Goal: Information Seeking & Learning: Learn about a topic

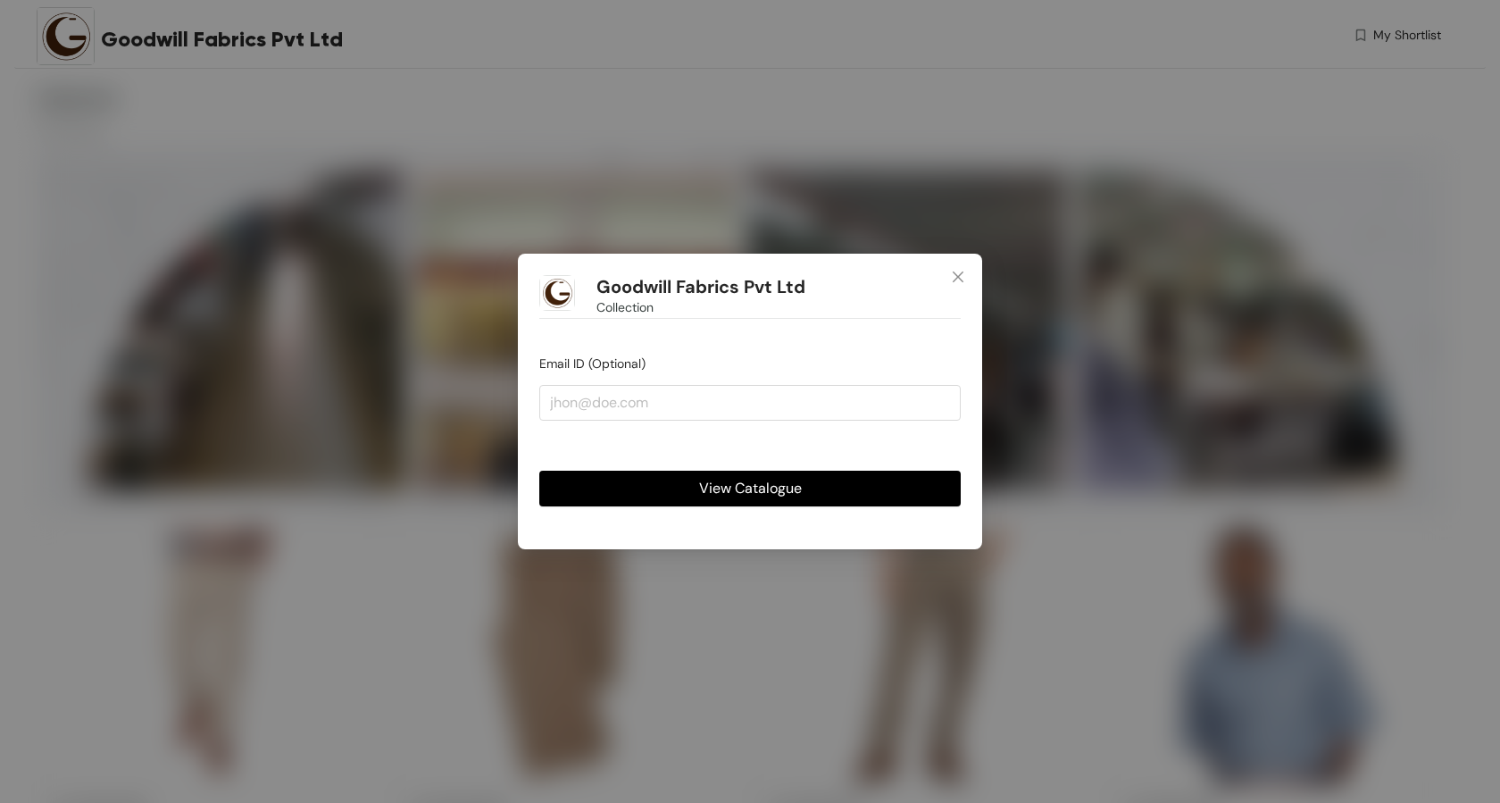
click at [796, 497] on span "View Catalogue" at bounding box center [750, 488] width 103 height 22
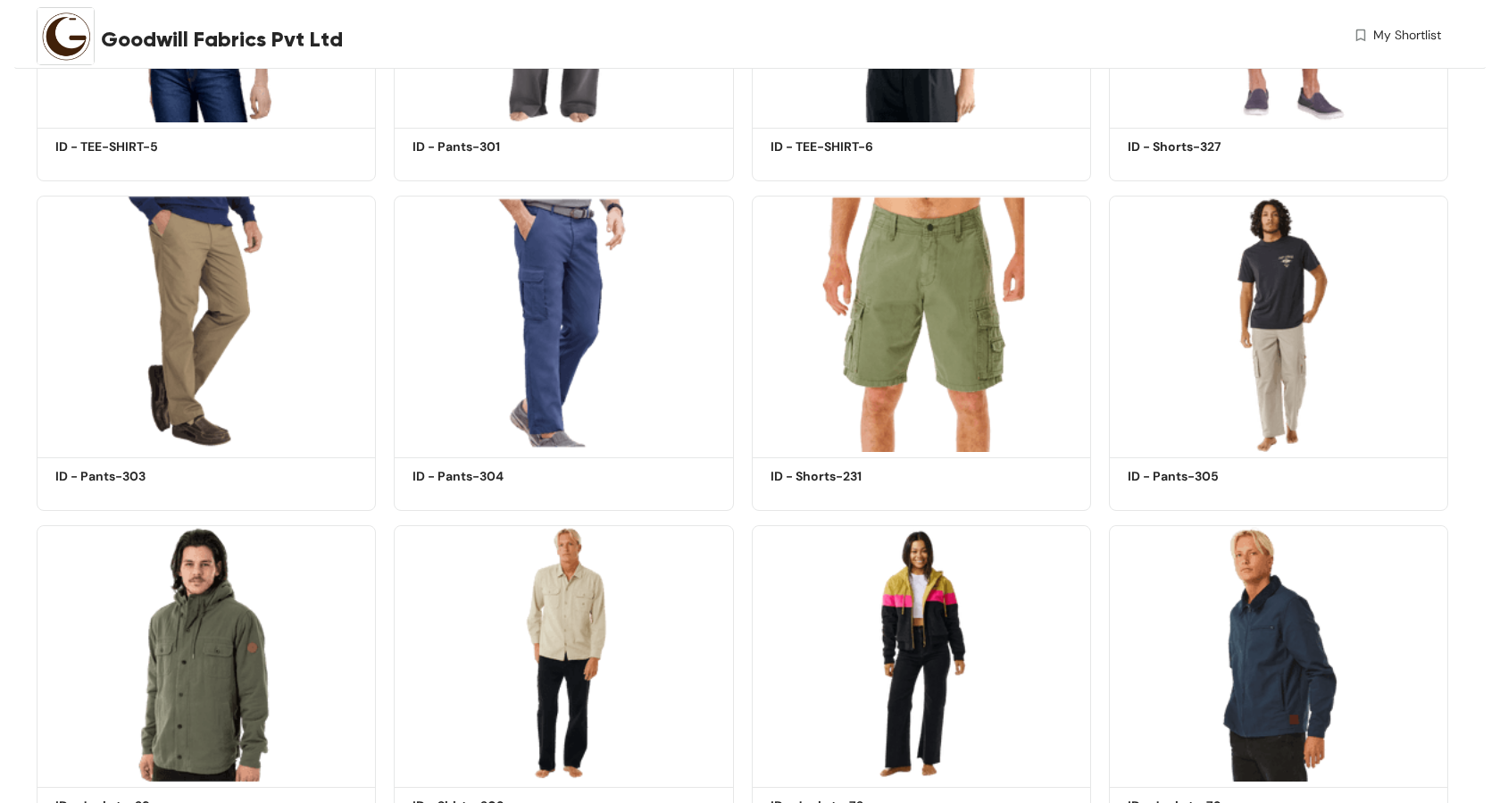
scroll to position [5277, 0]
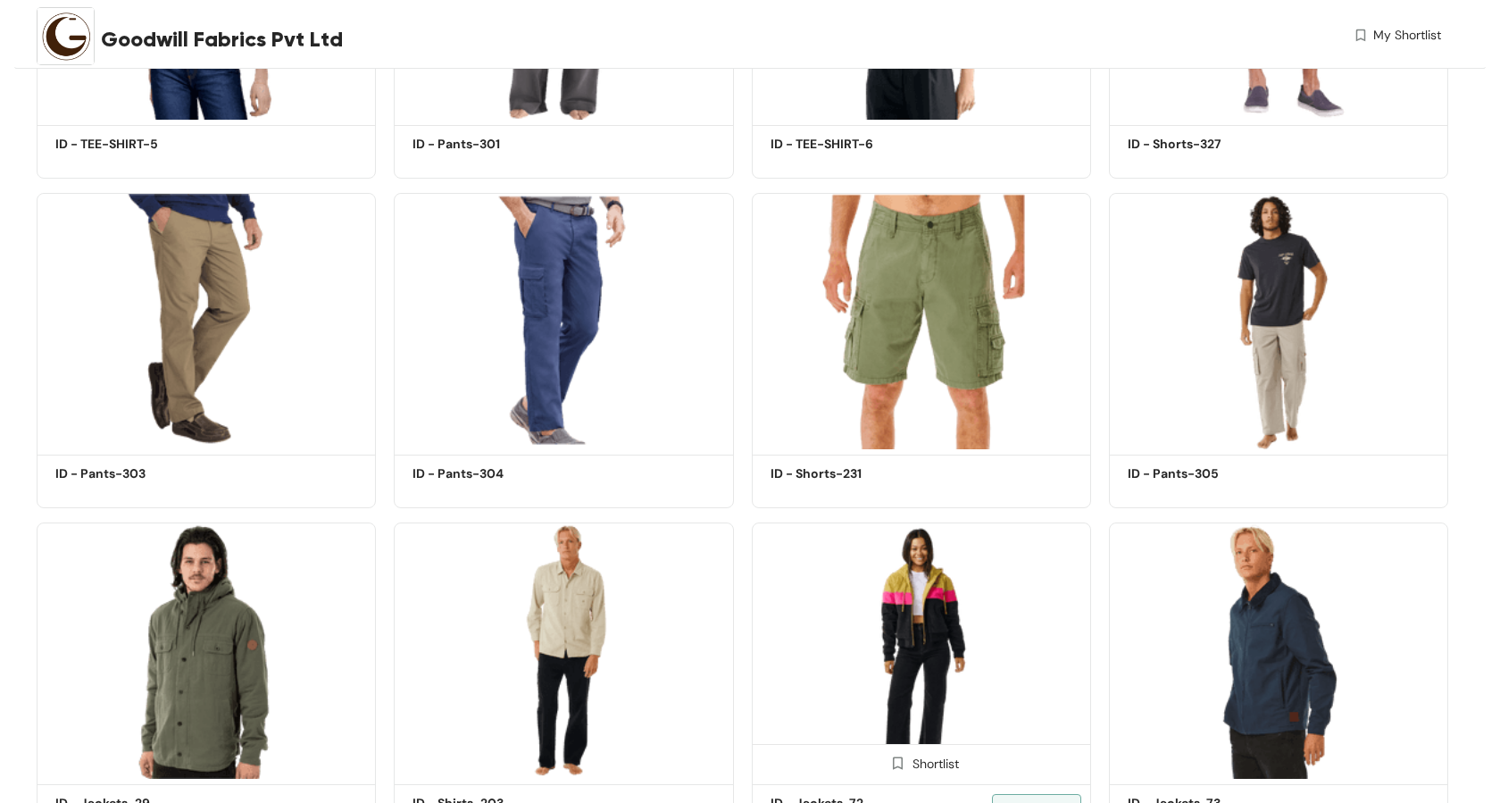
click at [912, 635] on img at bounding box center [921, 650] width 339 height 256
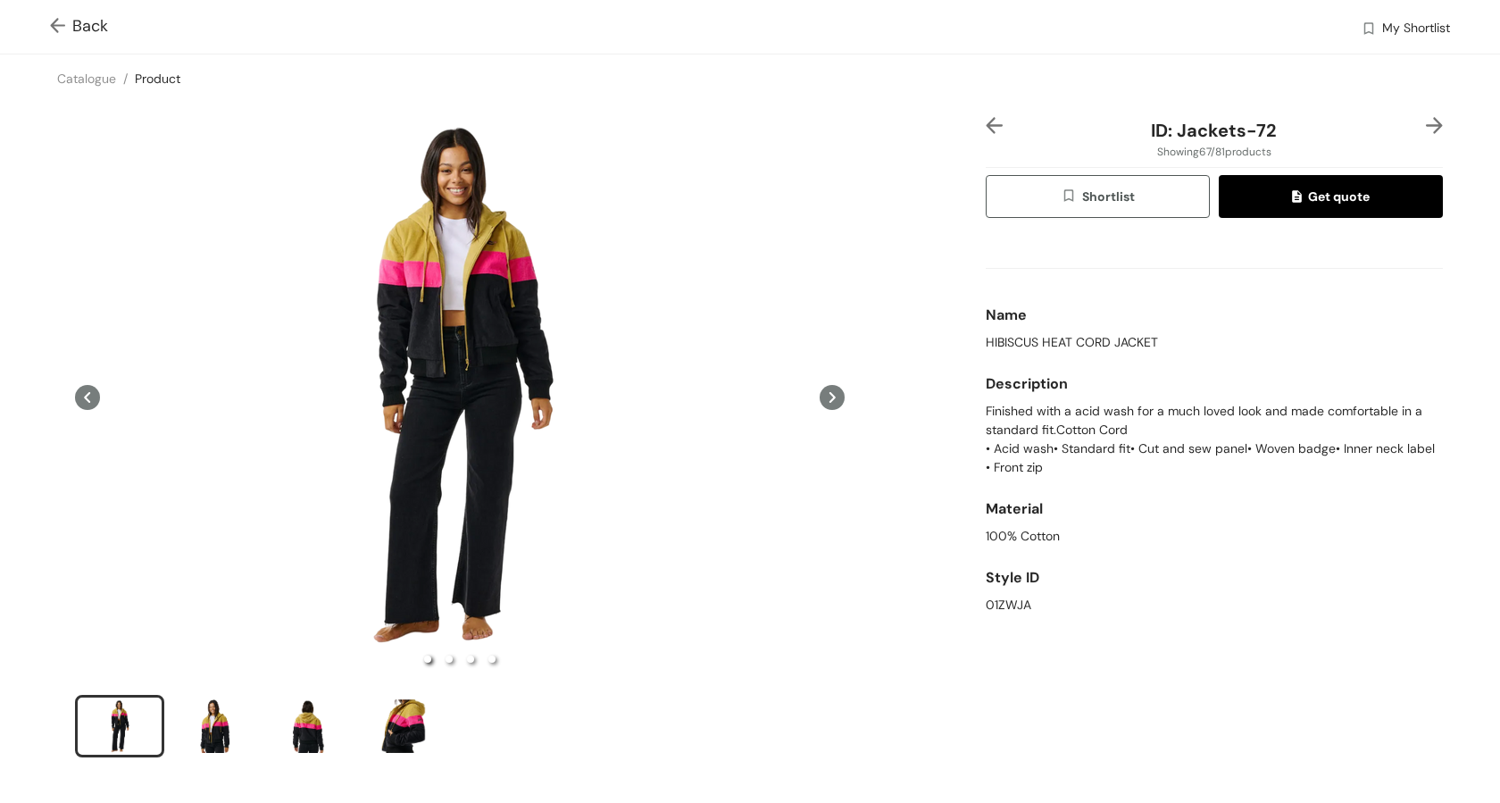
click at [833, 397] on icon at bounding box center [832, 397] width 6 height 11
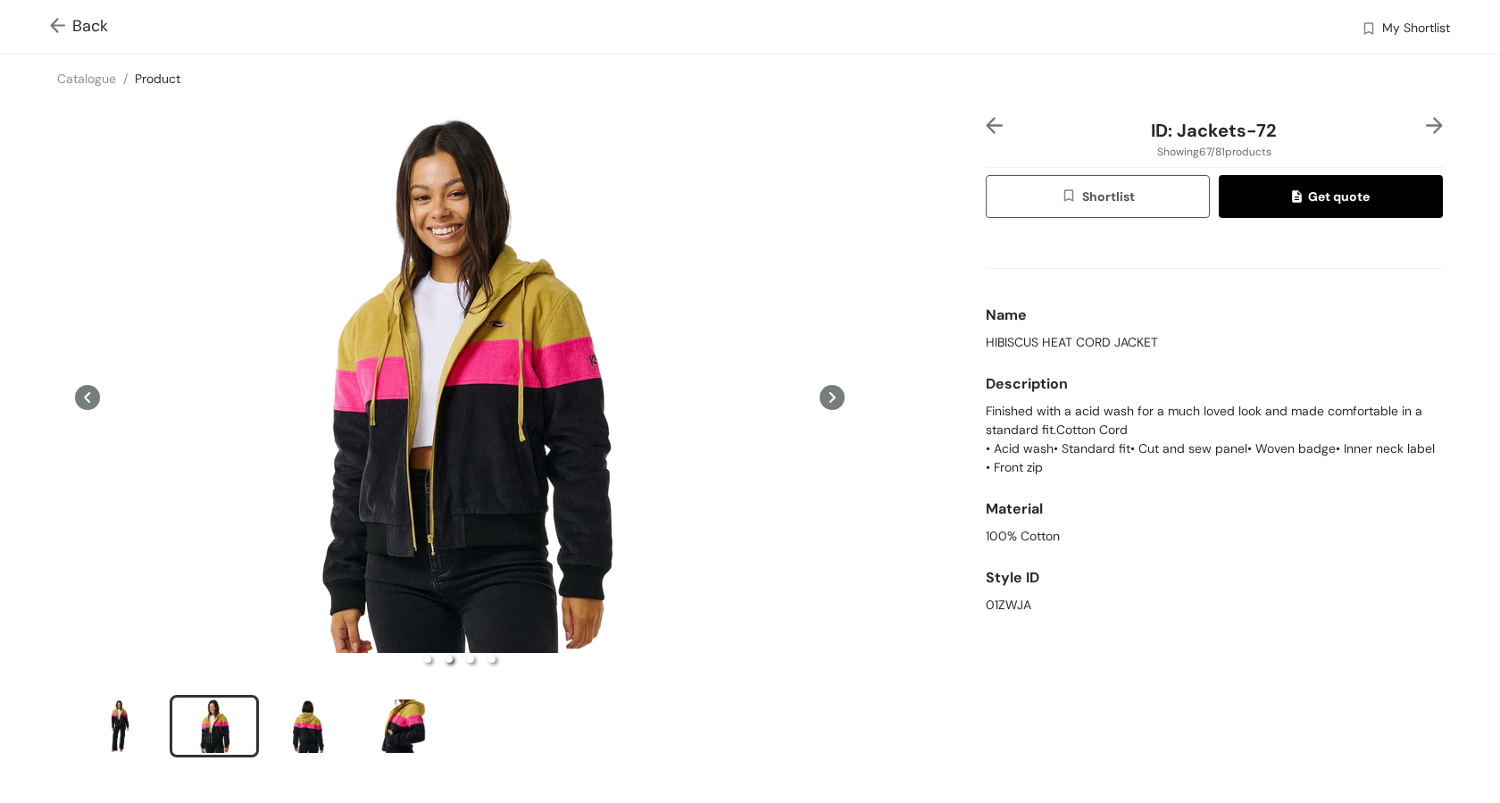
click at [833, 397] on icon at bounding box center [832, 397] width 6 height 11
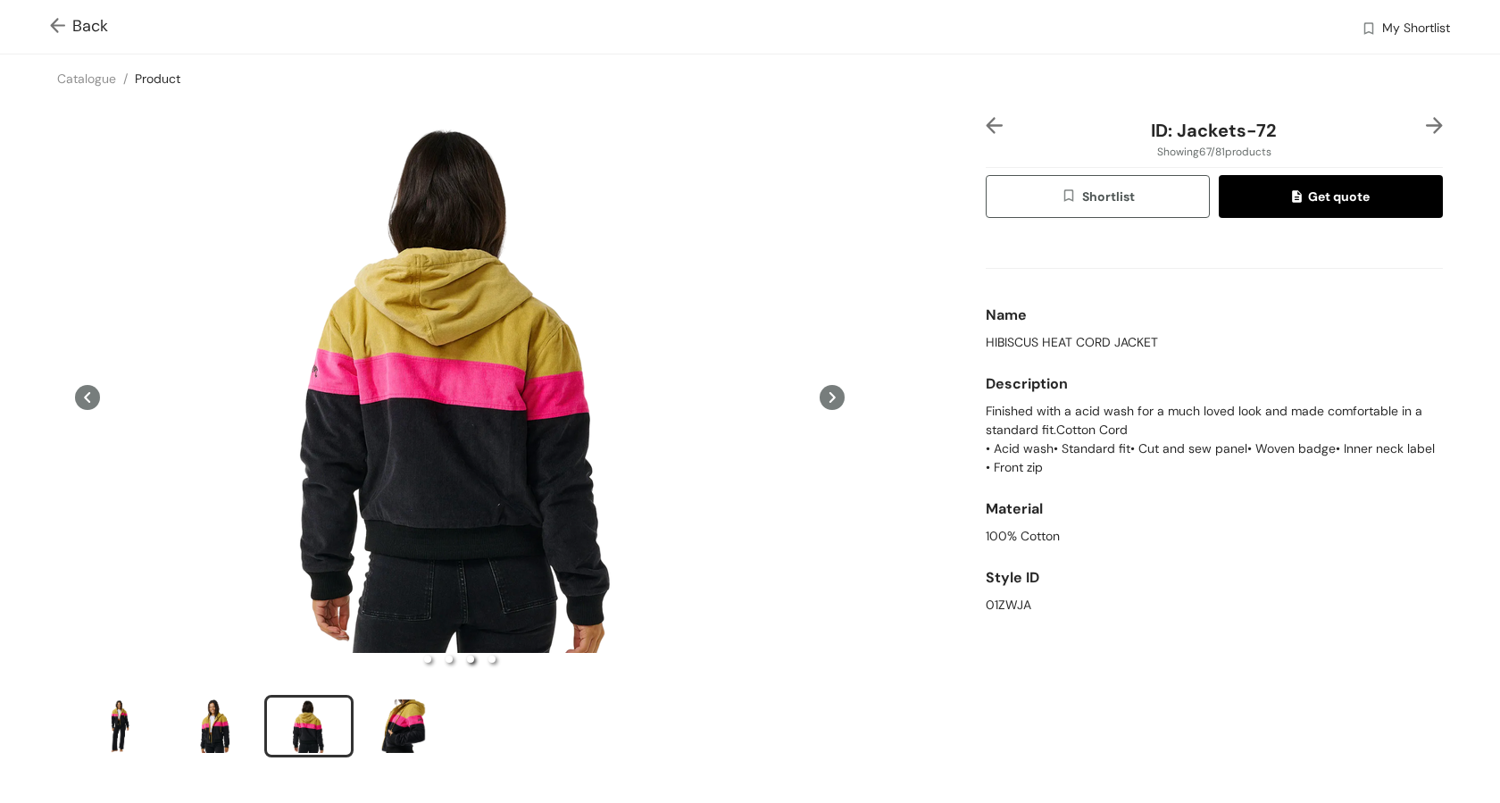
click at [833, 397] on icon at bounding box center [832, 397] width 6 height 11
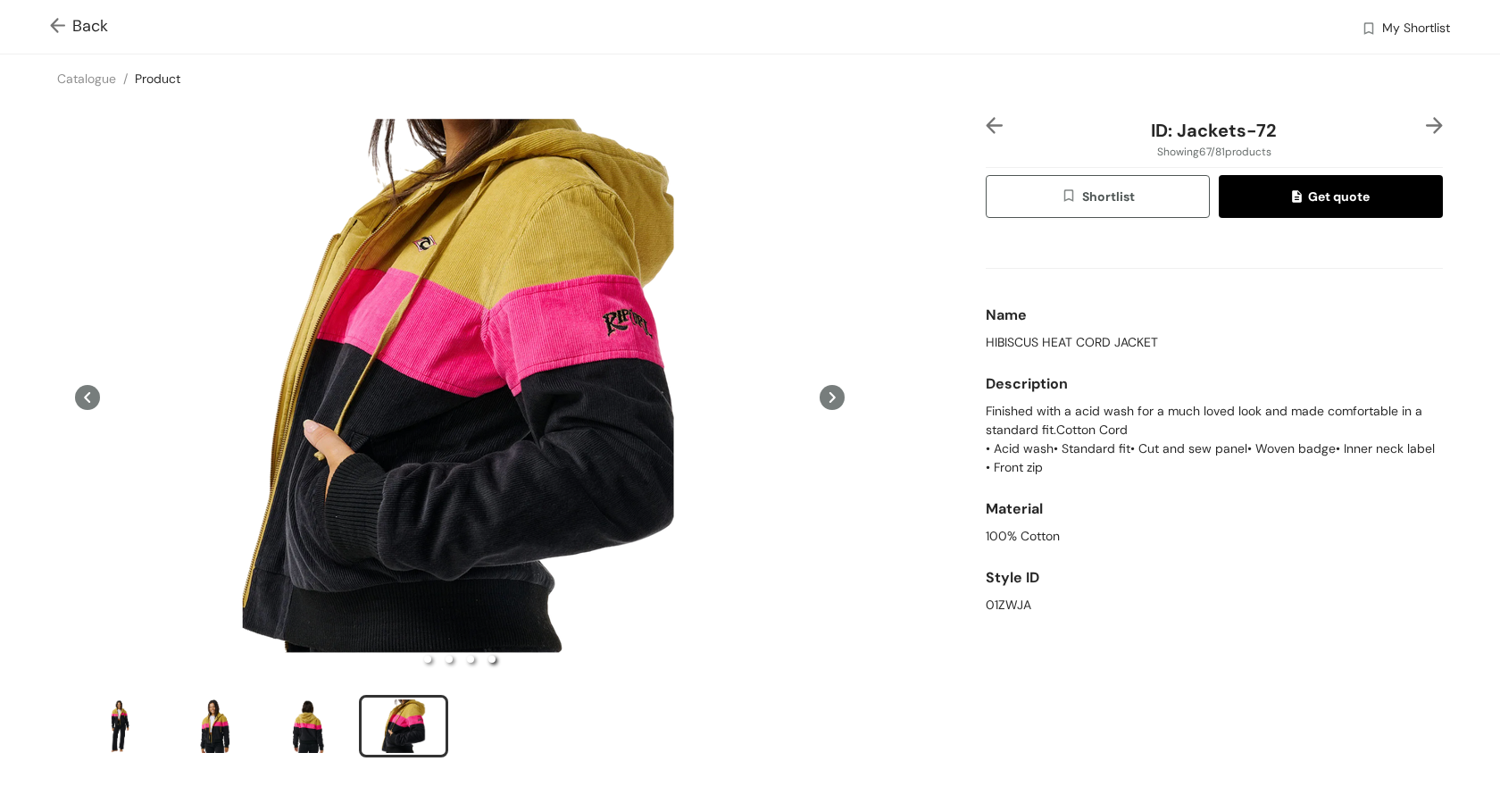
click at [82, 399] on icon at bounding box center [87, 397] width 25 height 25
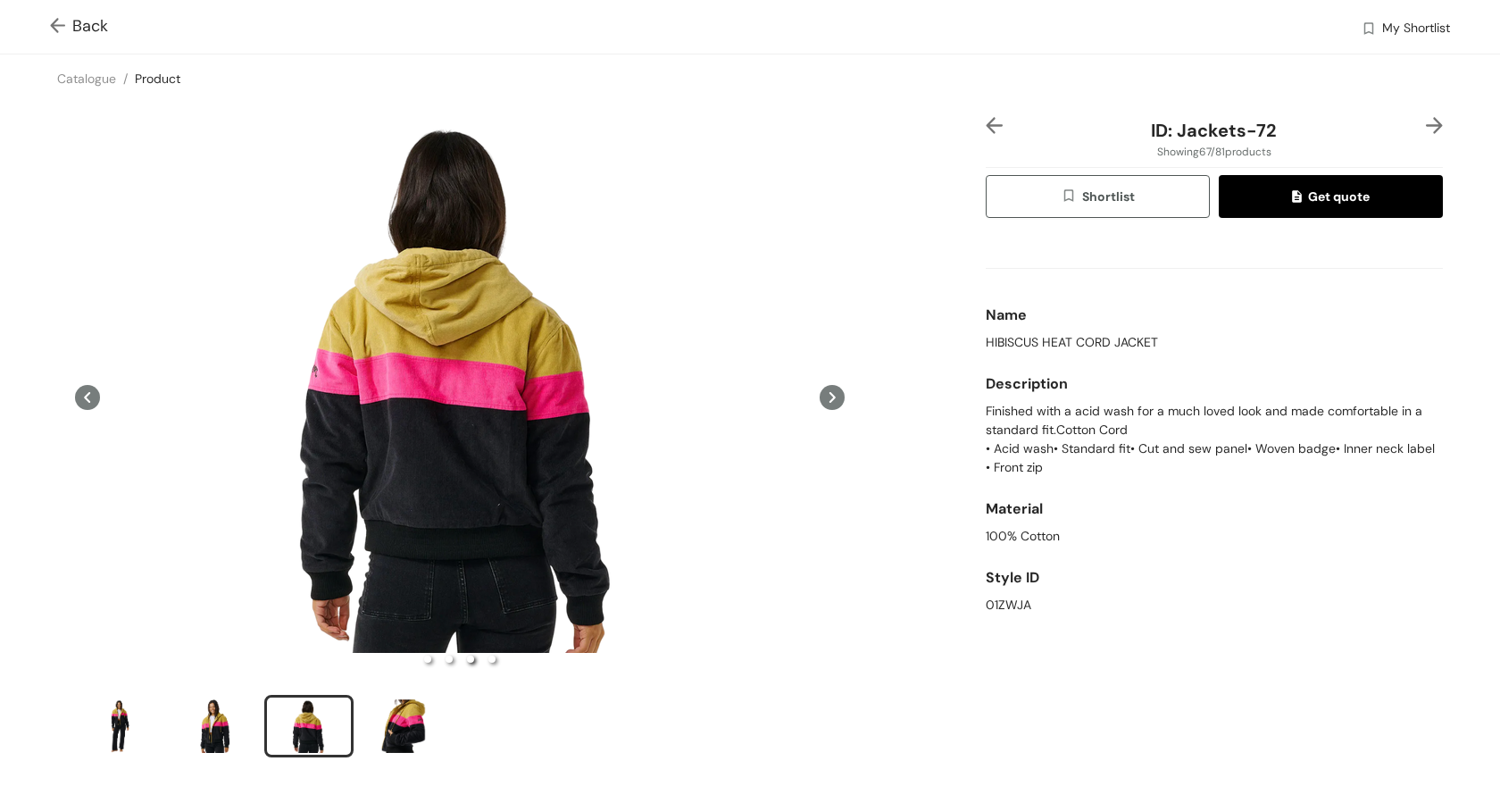
click at [82, 399] on icon at bounding box center [87, 397] width 25 height 25
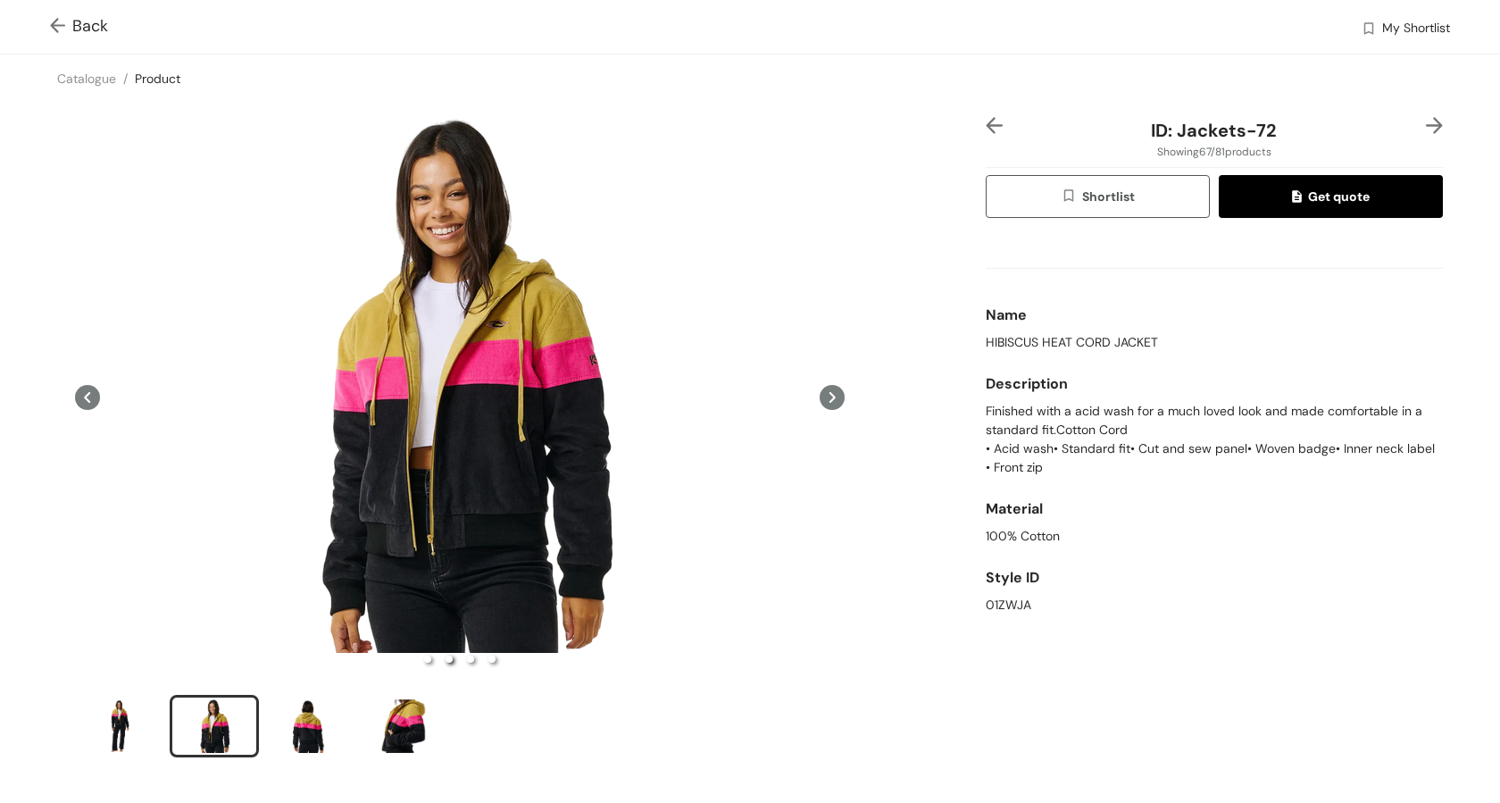
click at [82, 399] on icon at bounding box center [87, 397] width 25 height 25
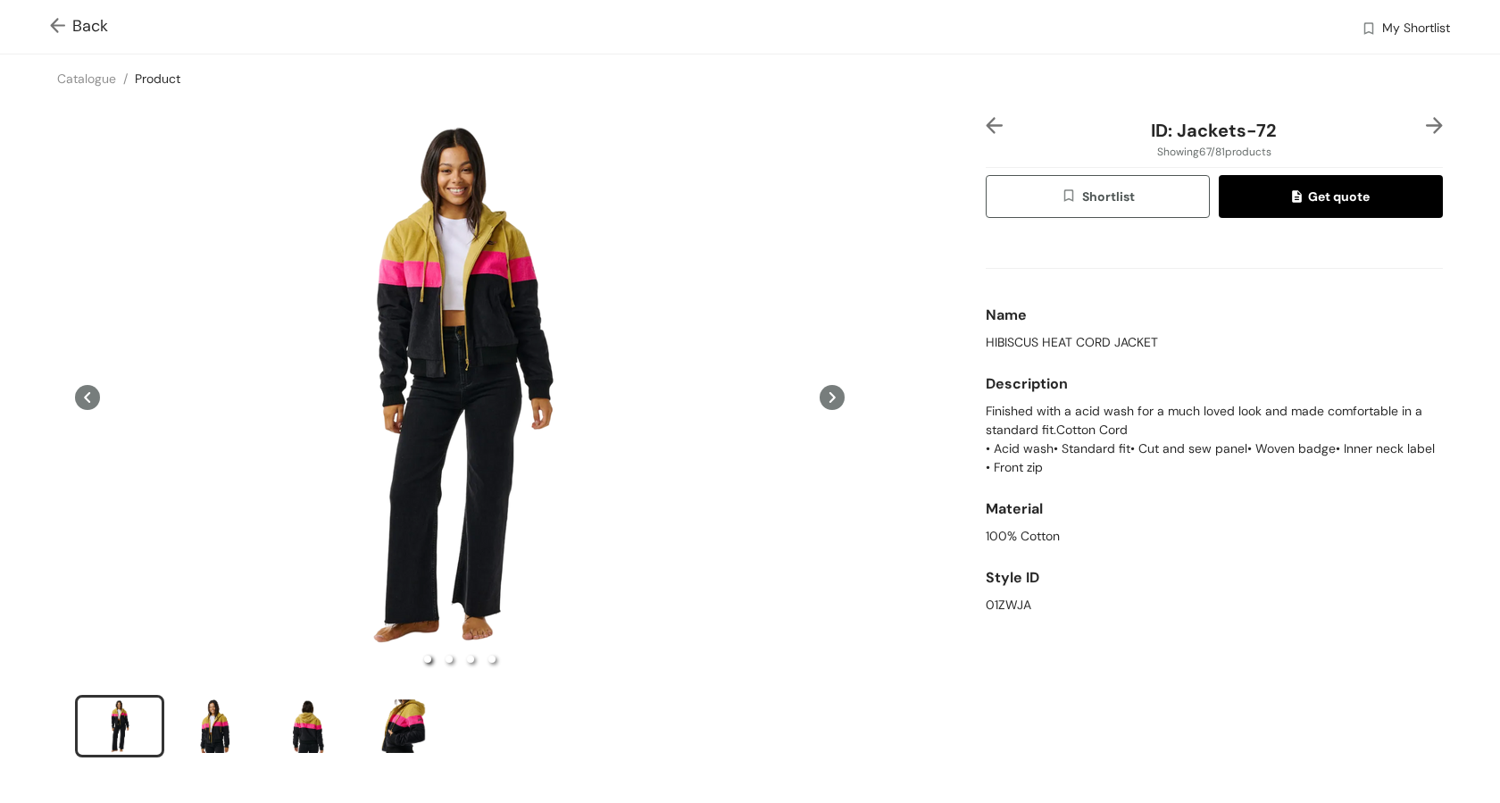
click at [82, 399] on icon at bounding box center [87, 397] width 25 height 25
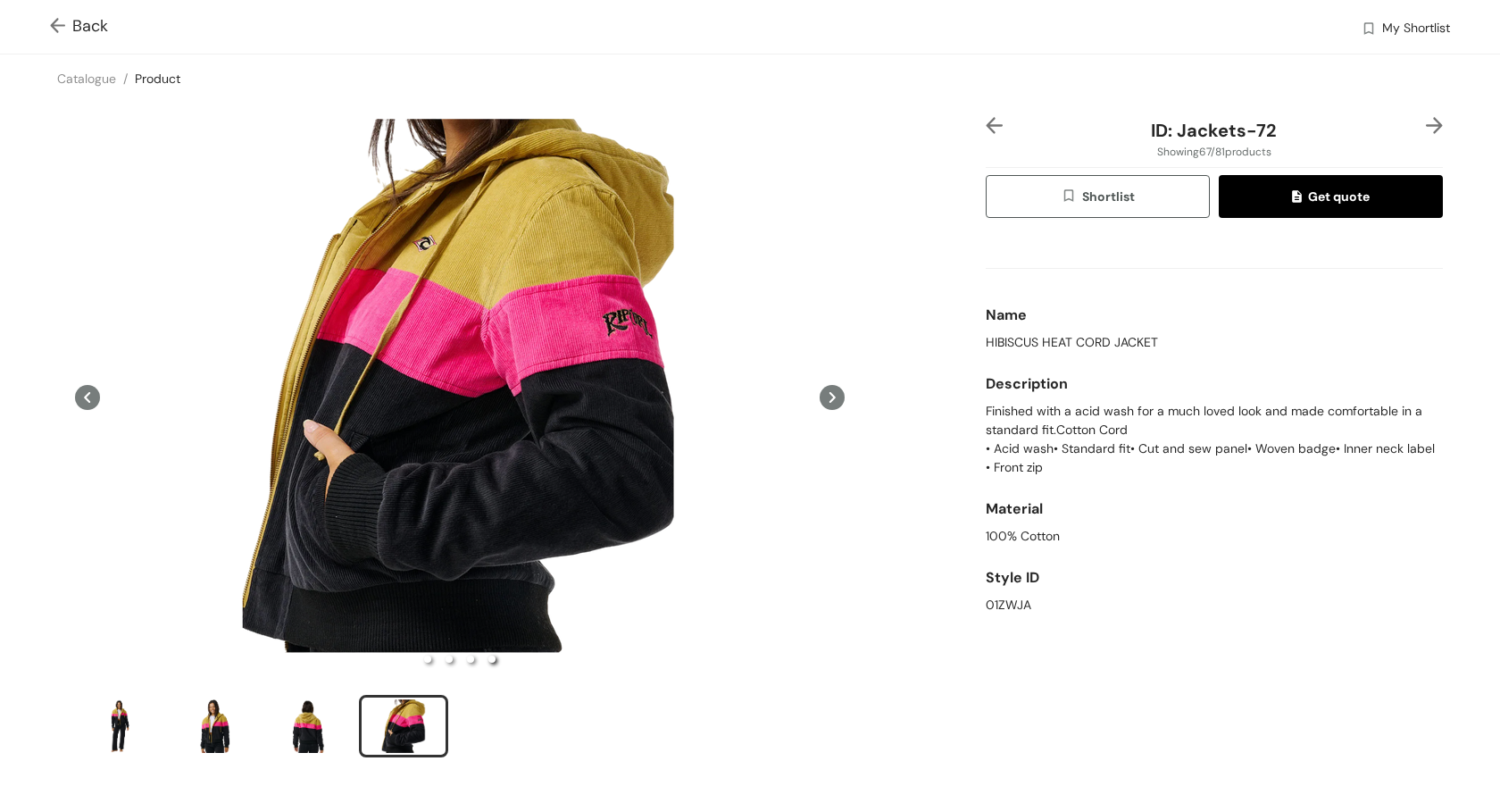
click at [88, 24] on span "Back" at bounding box center [79, 26] width 58 height 24
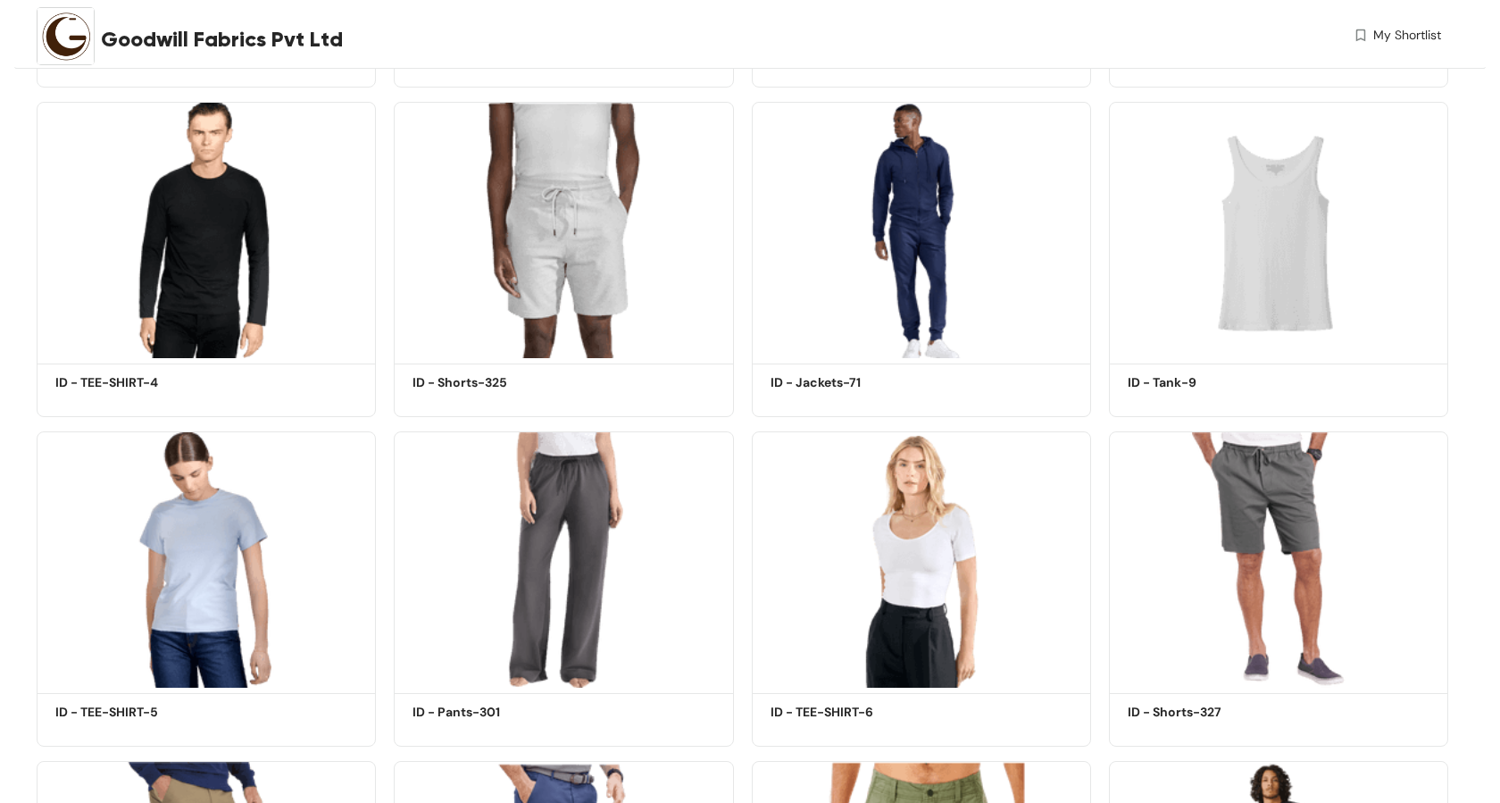
scroll to position [4708, 0]
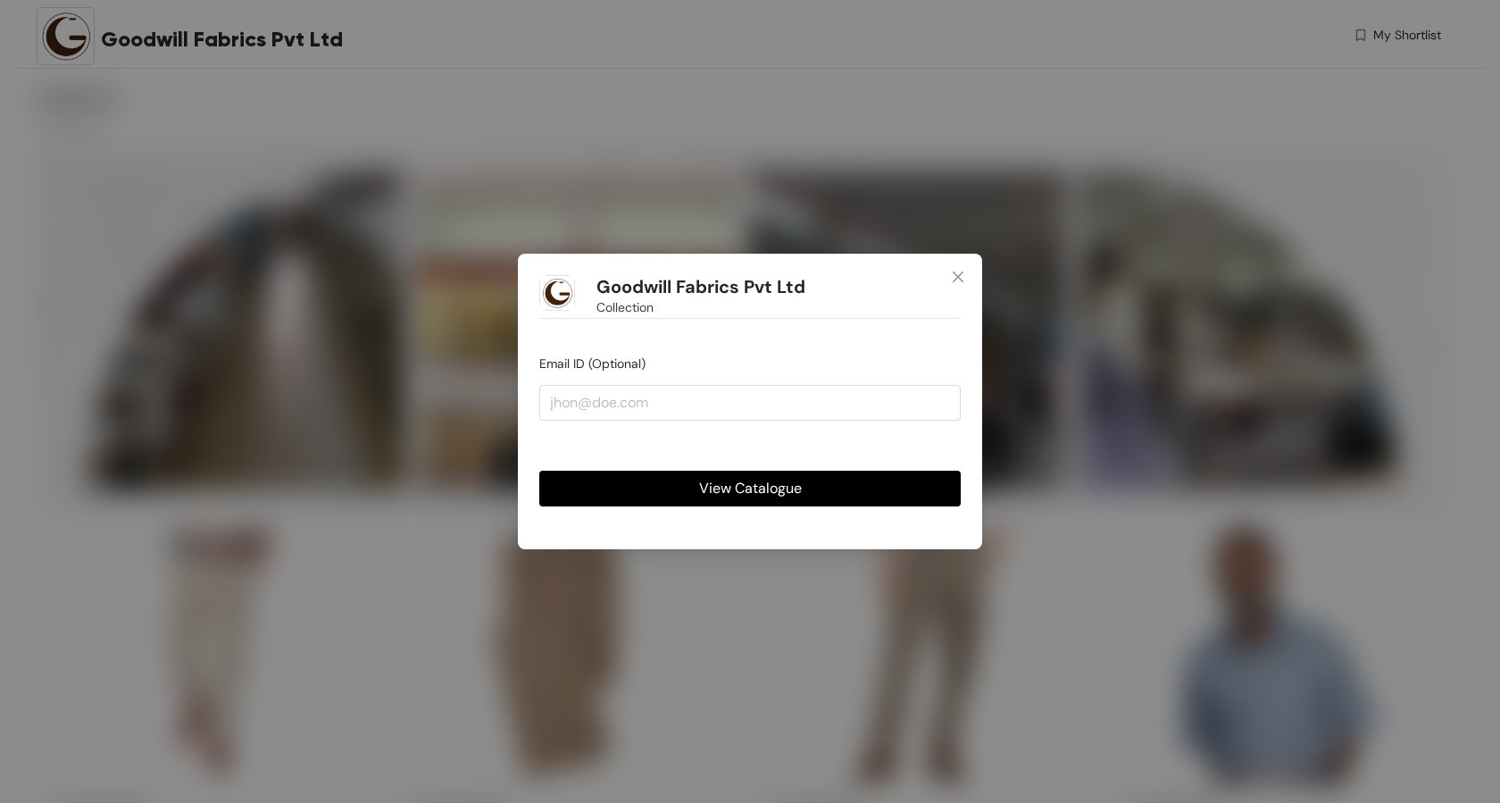
drag, startPoint x: 954, startPoint y: 272, endPoint x: 990, endPoint y: 354, distance: 89.6
click at [954, 273] on icon "close" at bounding box center [958, 276] width 11 height 11
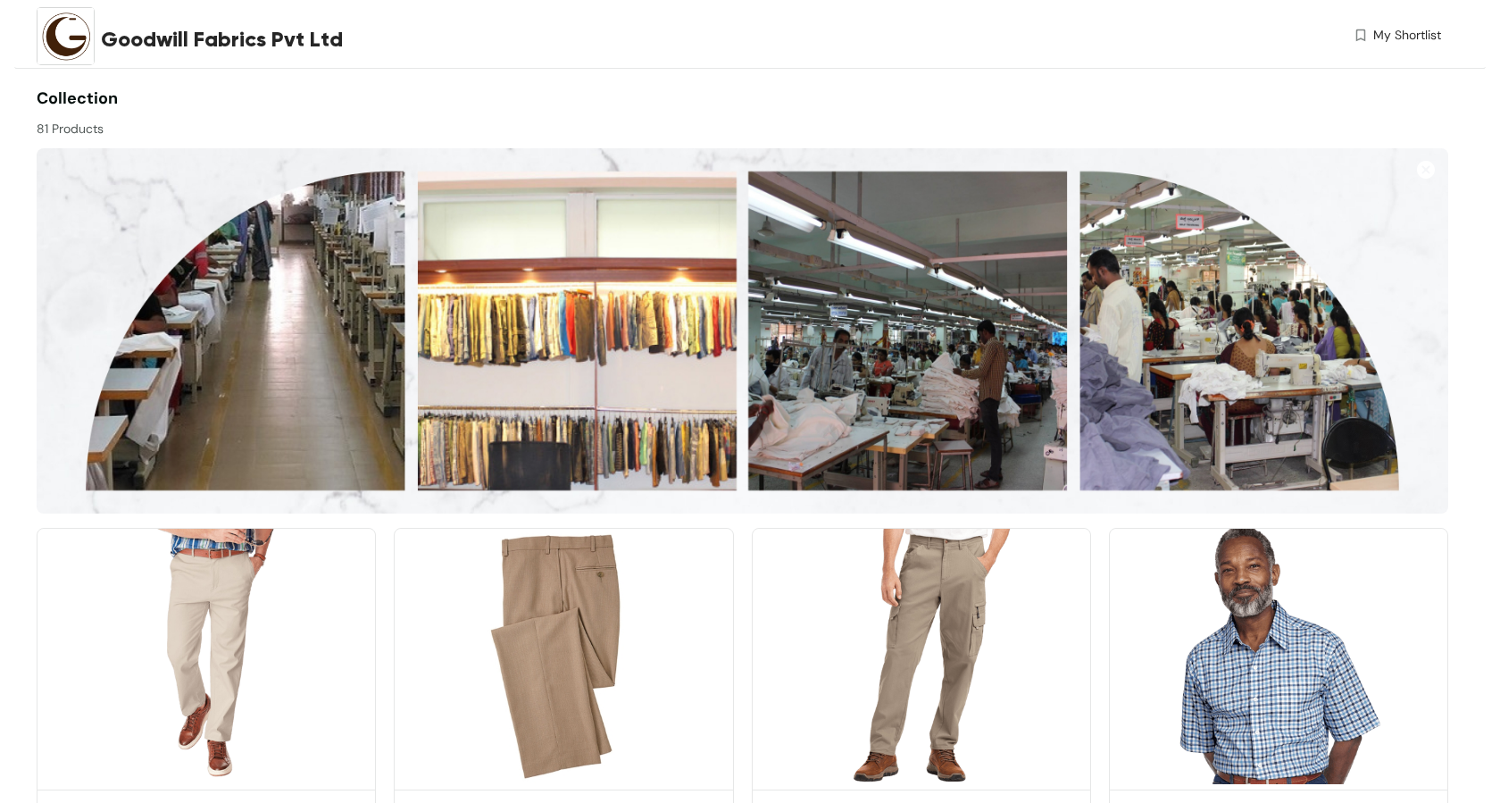
click at [956, 276] on div "Goodwill Fabrics Pvt Ltd Collection Email ID (Optional) View Catalogue" at bounding box center [750, 401] width 1500 height 803
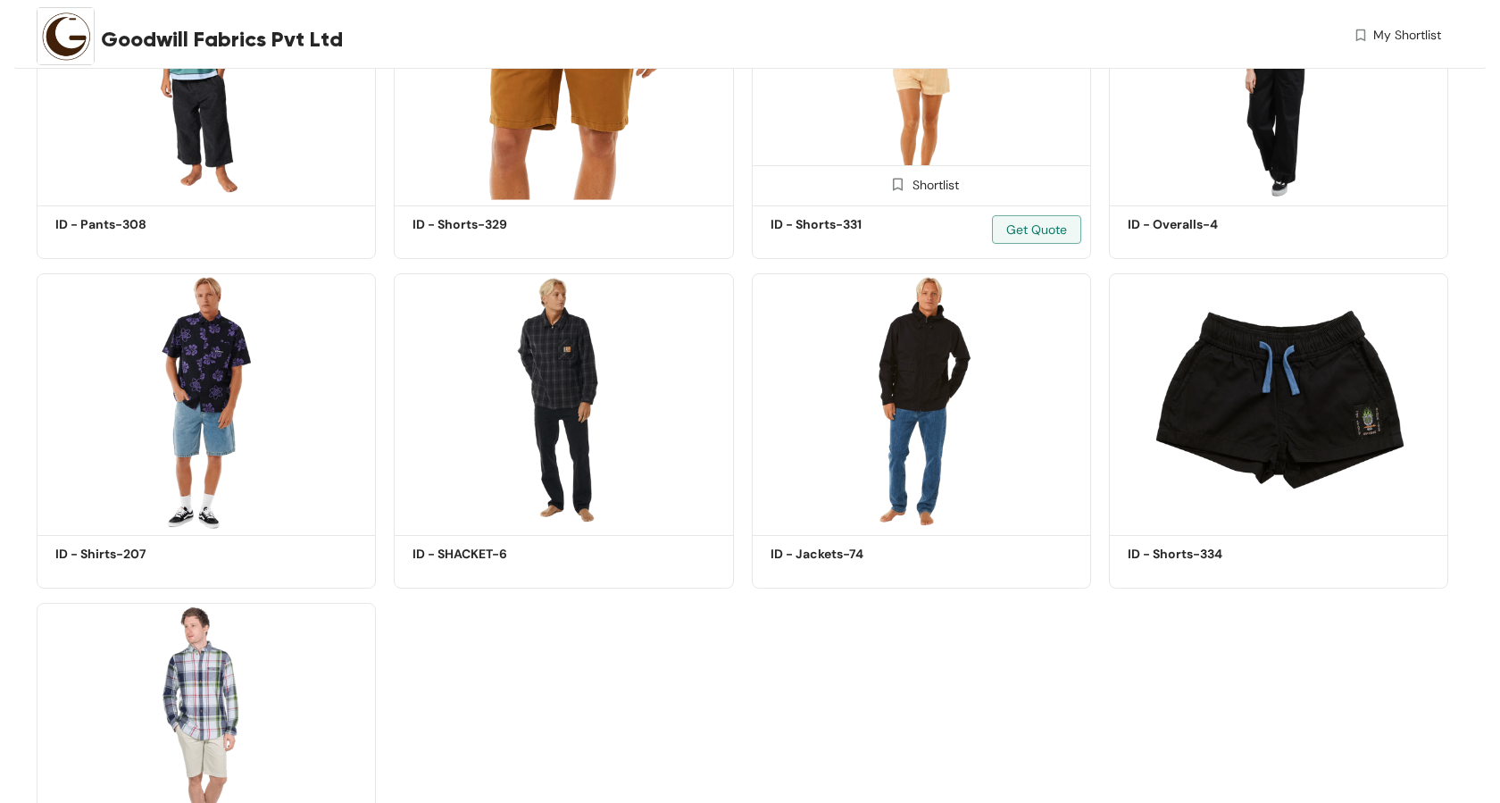
scroll to position [6513, 0]
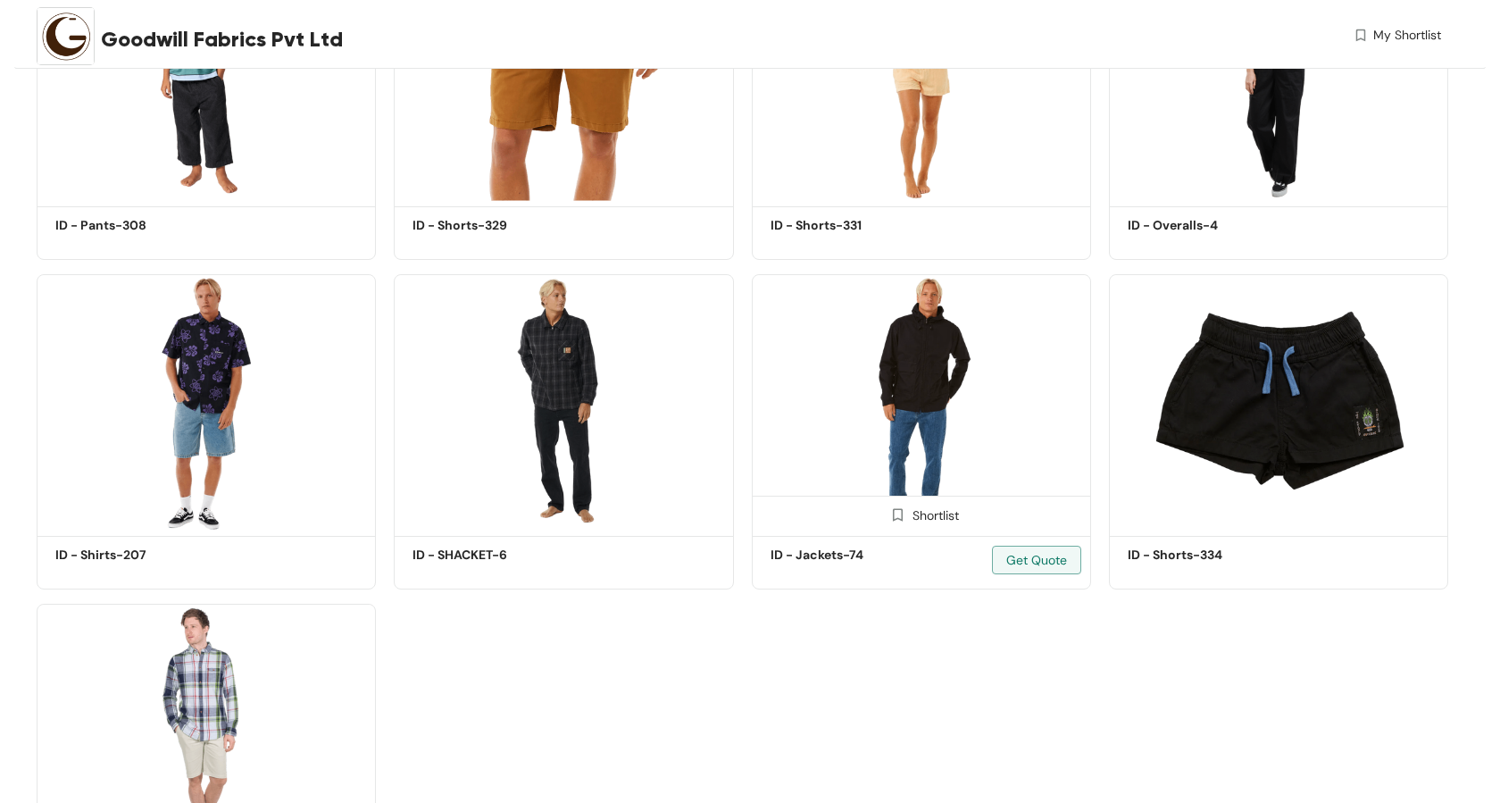
click at [907, 325] on img at bounding box center [921, 402] width 339 height 256
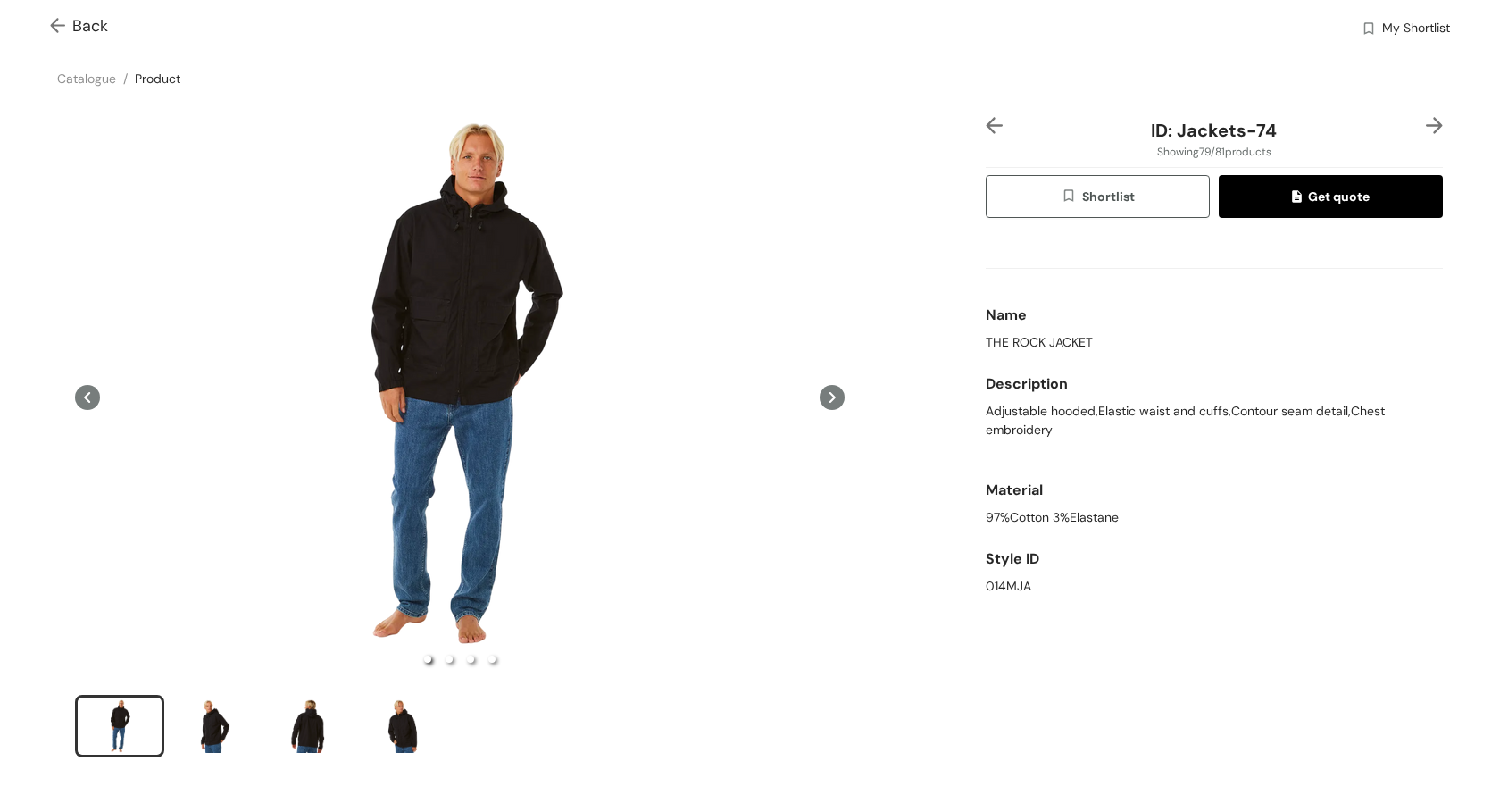
click at [830, 393] on icon at bounding box center [832, 397] width 6 height 11
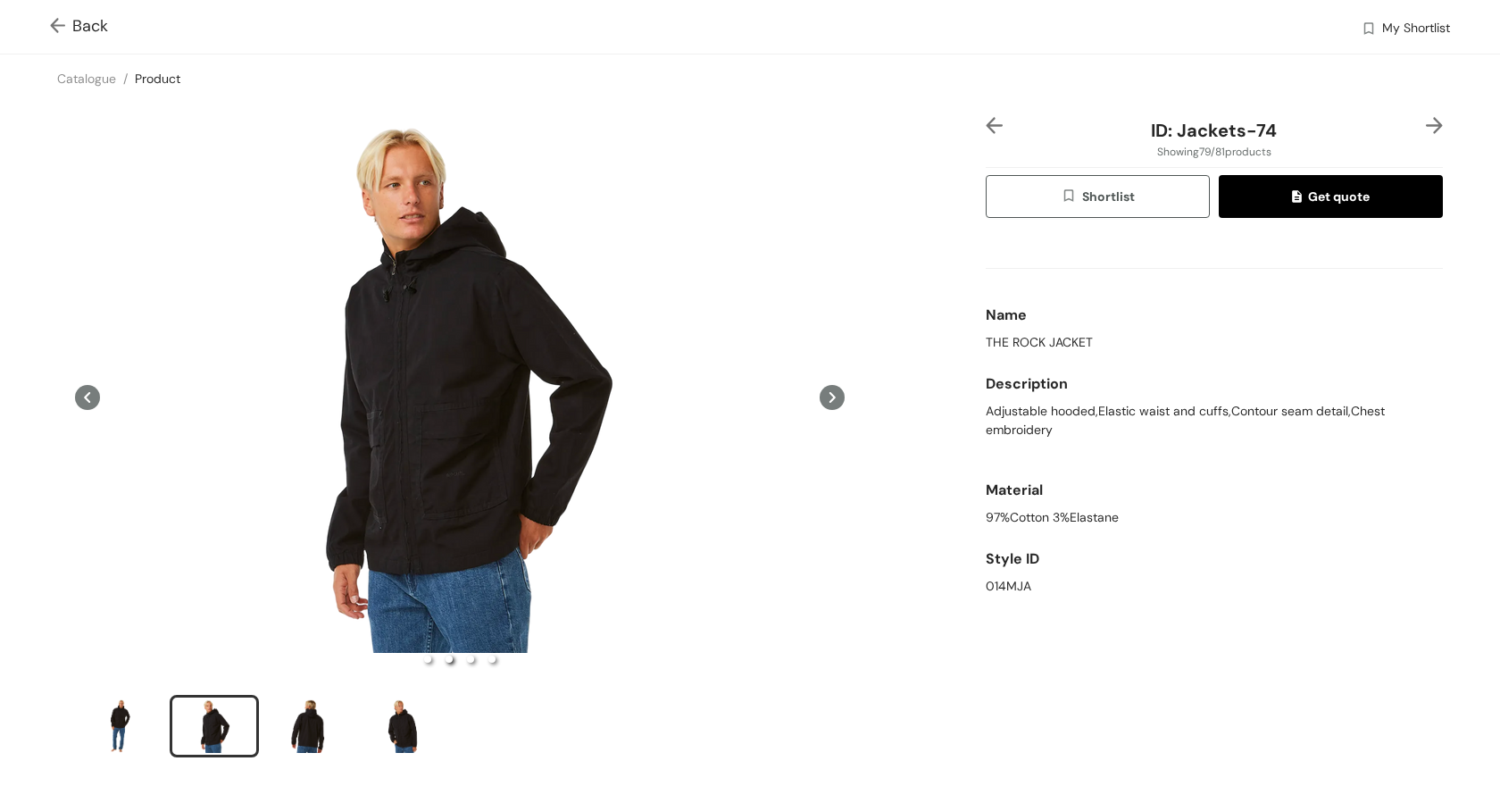
click at [830, 393] on icon at bounding box center [832, 397] width 6 height 11
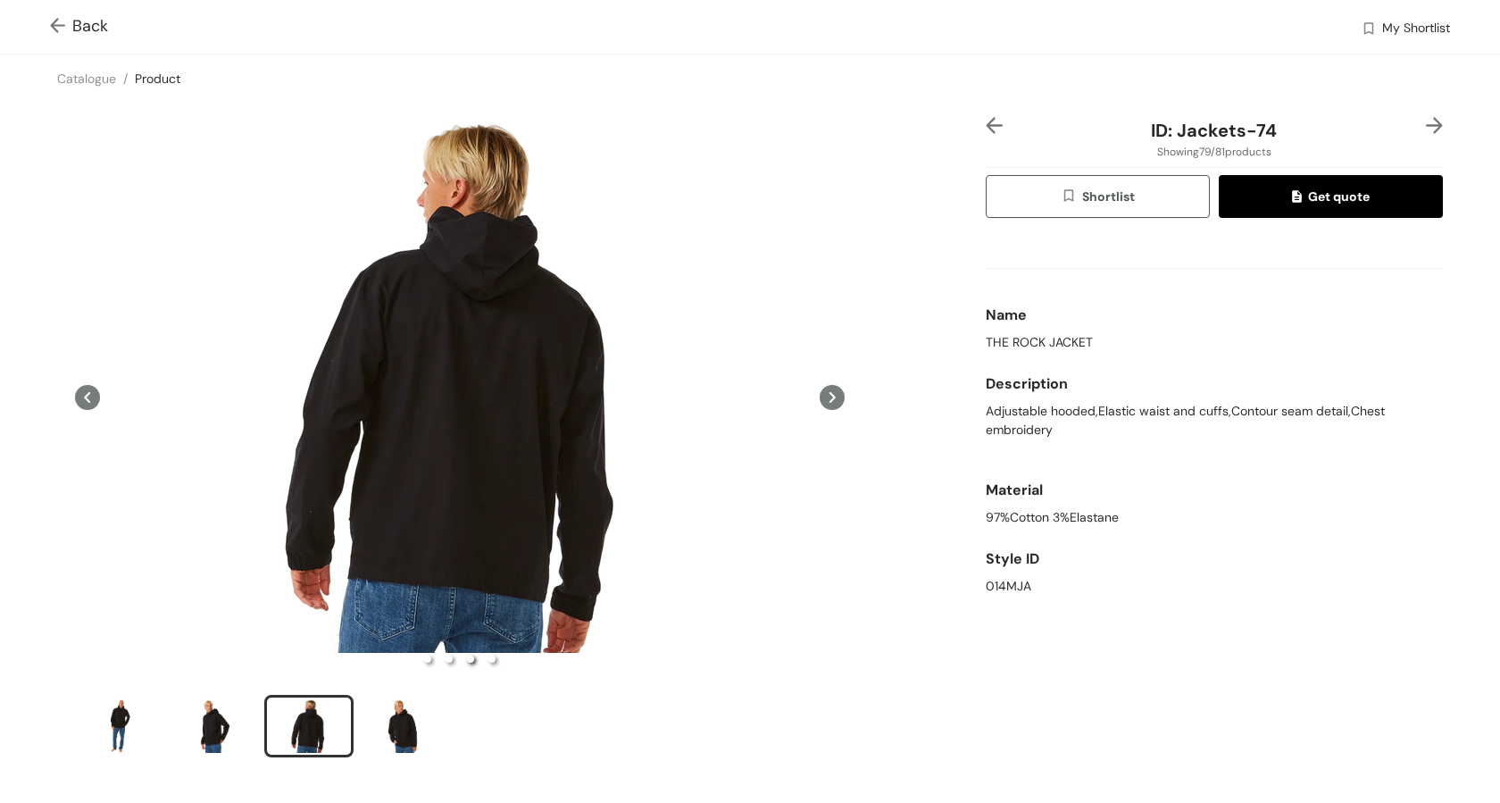
click at [830, 395] on icon at bounding box center [832, 397] width 6 height 11
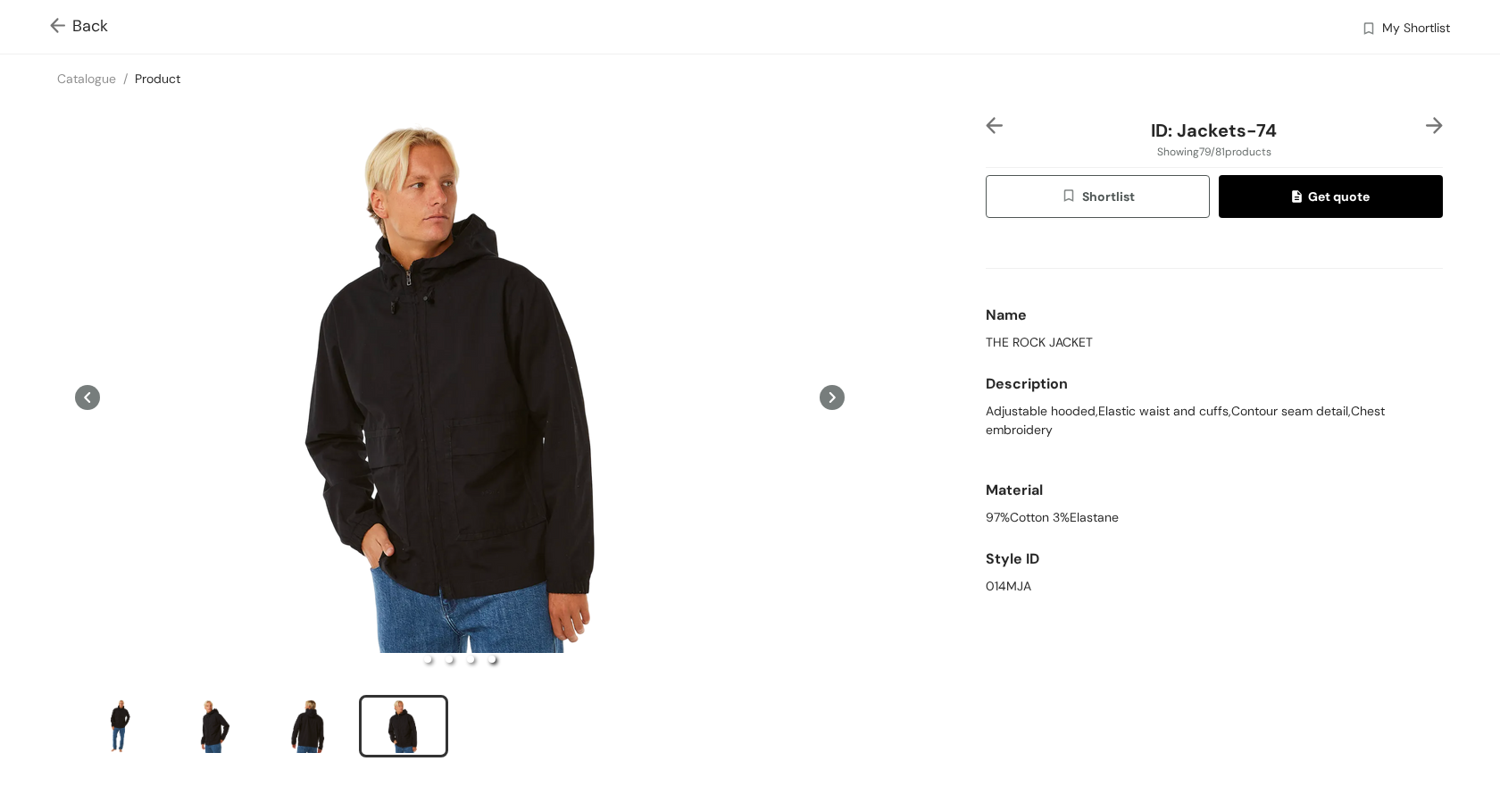
click at [838, 395] on icon at bounding box center [832, 397] width 25 height 25
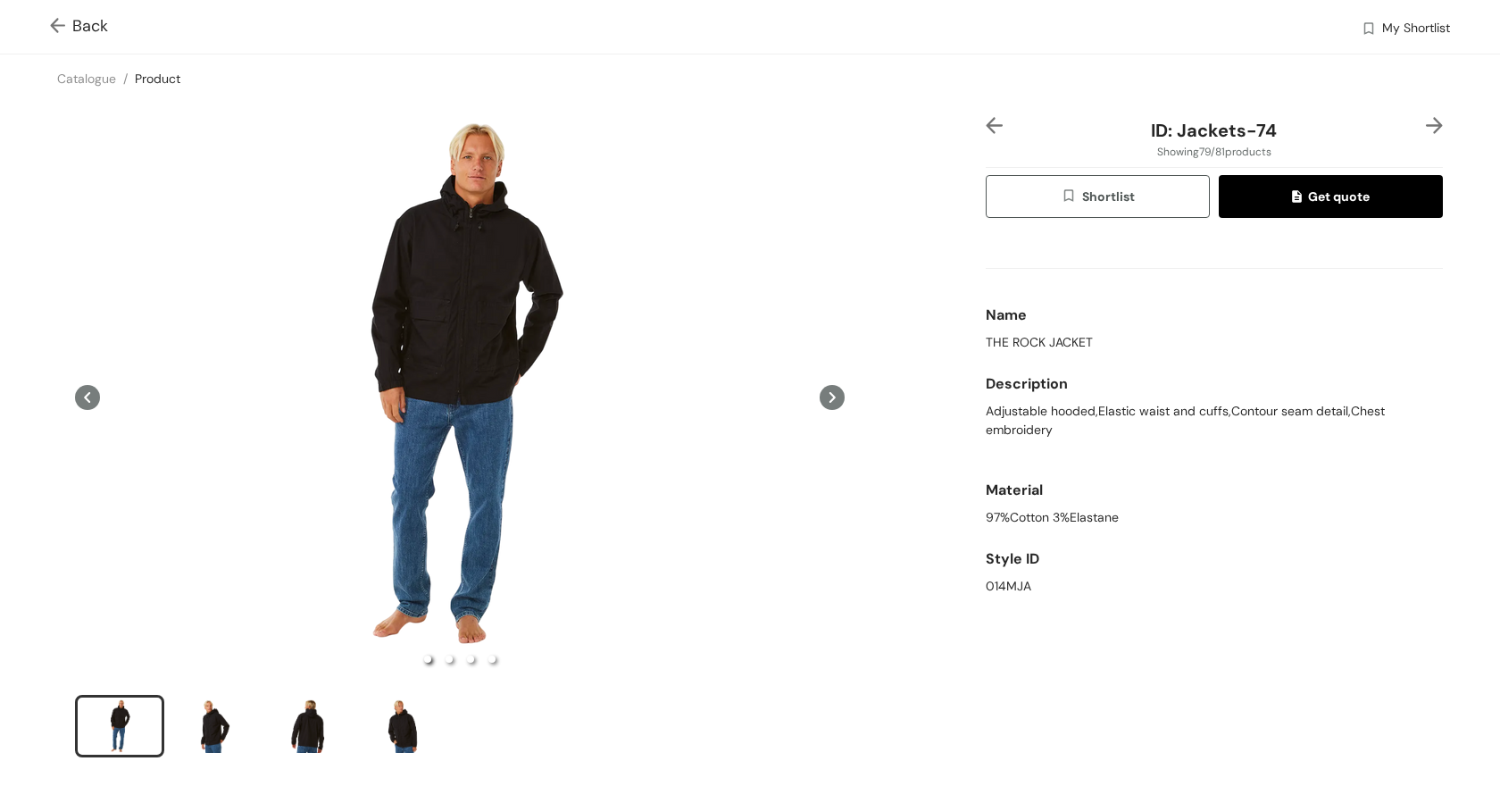
click at [838, 395] on icon at bounding box center [832, 397] width 25 height 25
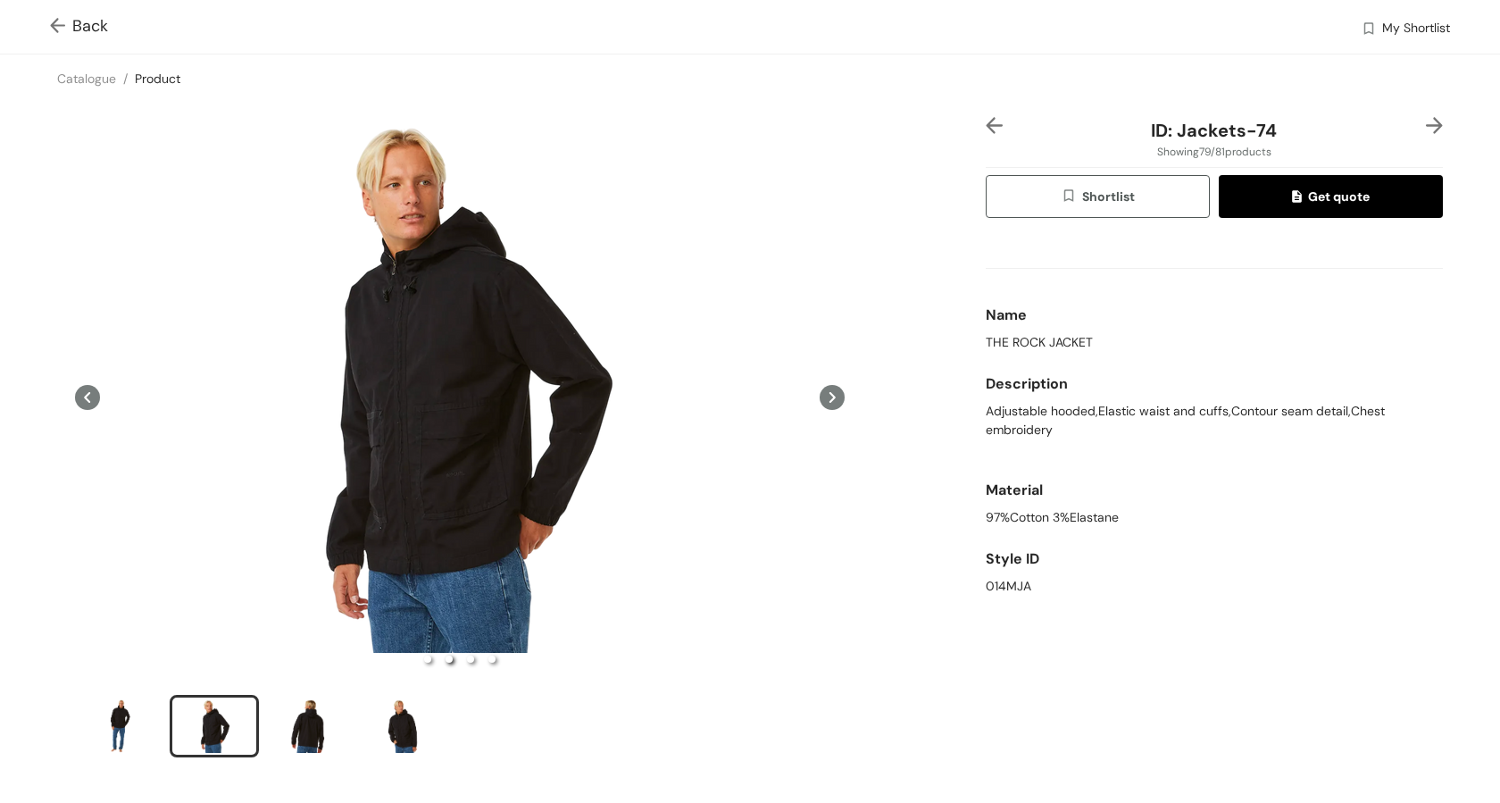
click at [54, 29] on img at bounding box center [61, 27] width 22 height 19
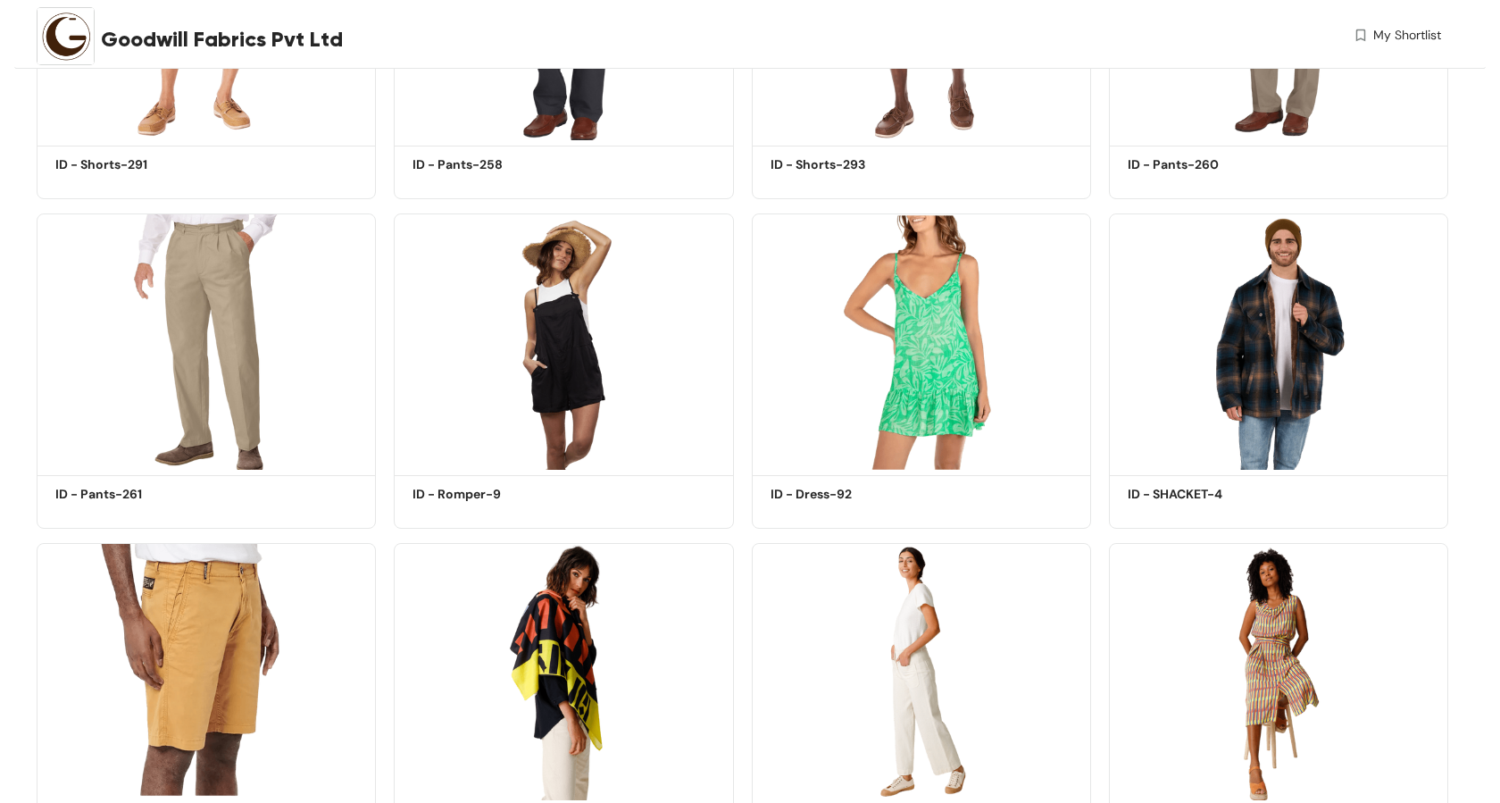
scroll to position [974, 0]
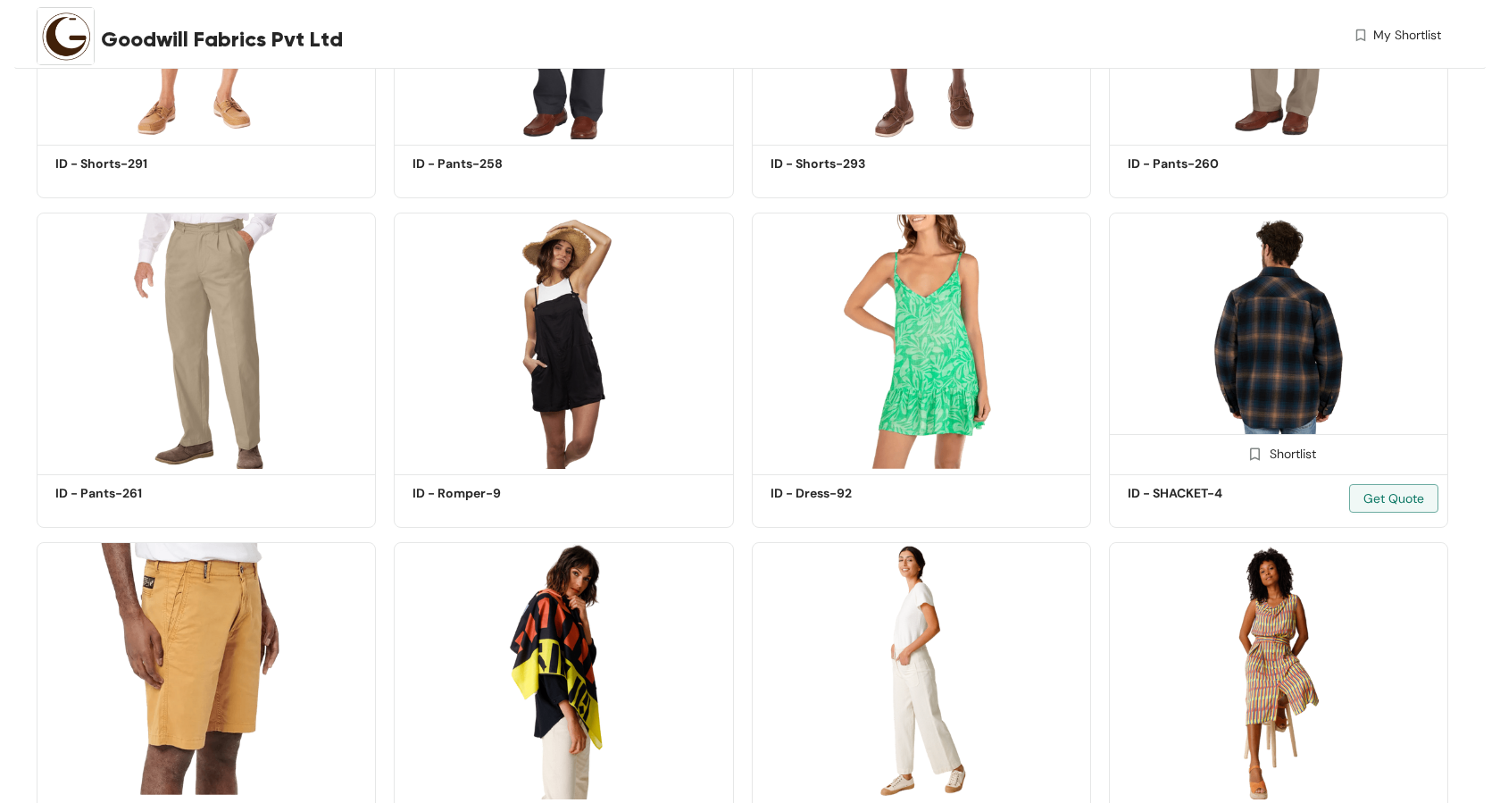
click at [1261, 370] on img at bounding box center [1278, 340] width 339 height 256
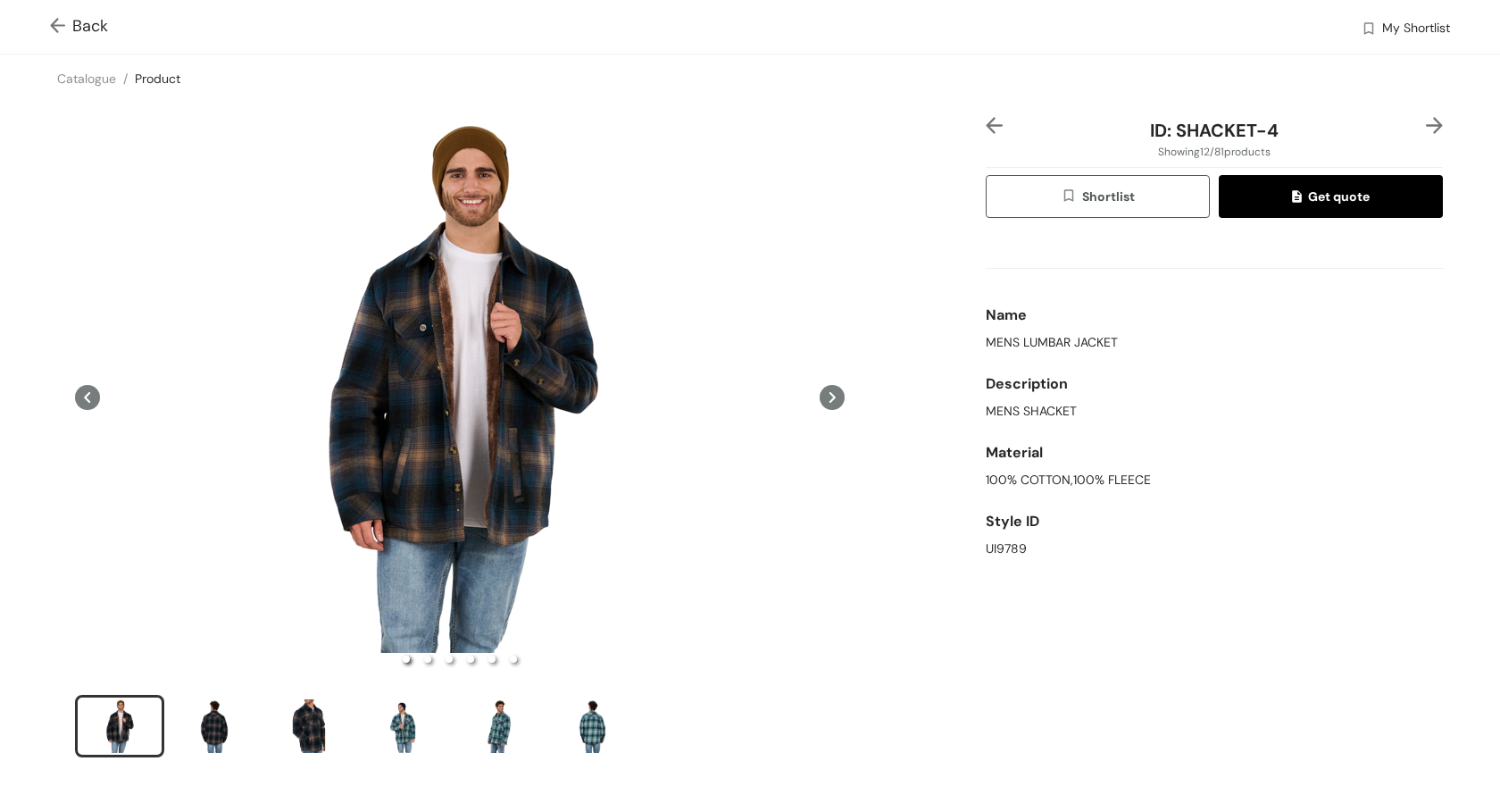
click at [834, 397] on icon at bounding box center [832, 397] width 6 height 11
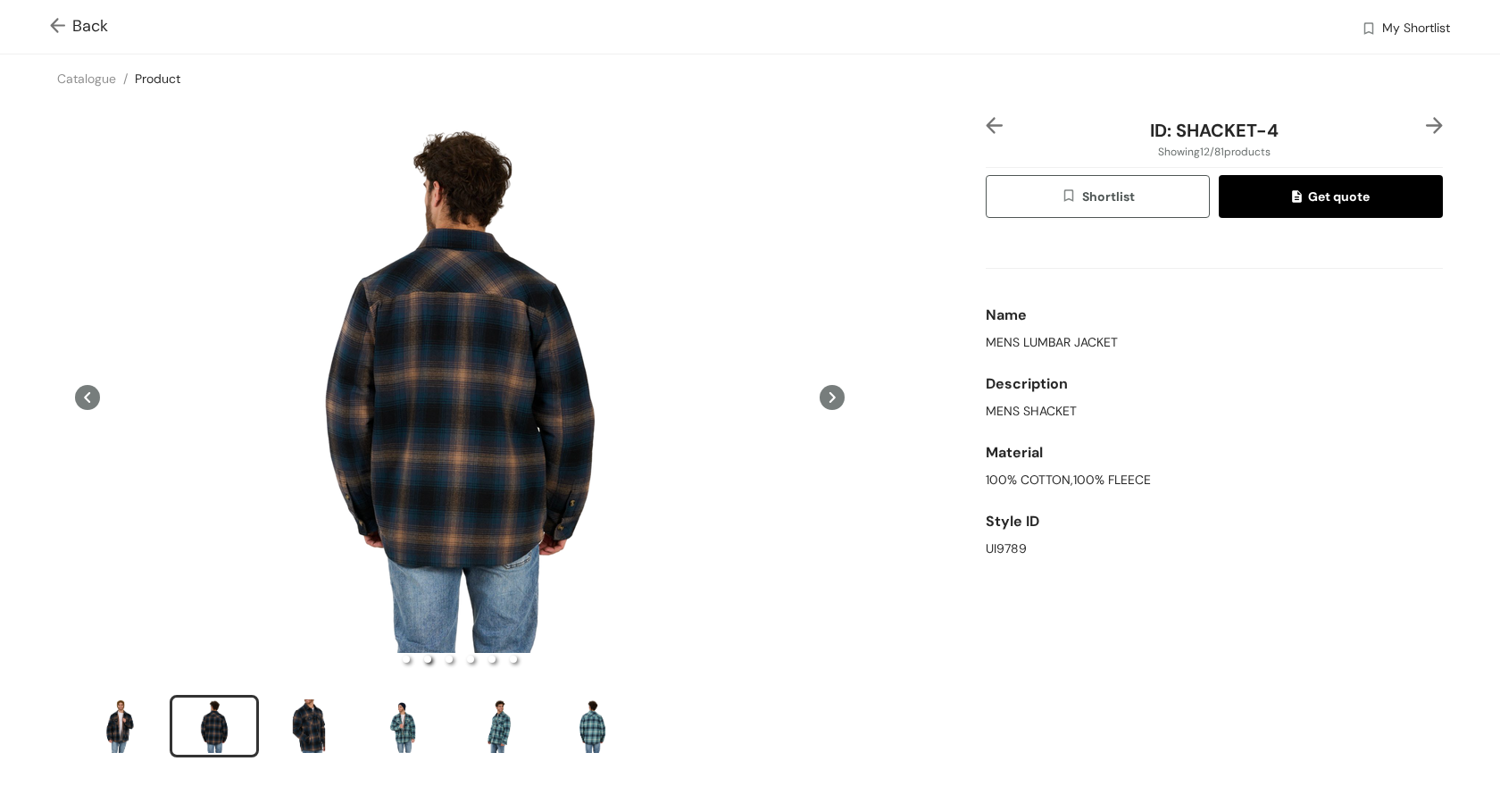
click at [834, 399] on icon at bounding box center [832, 397] width 6 height 11
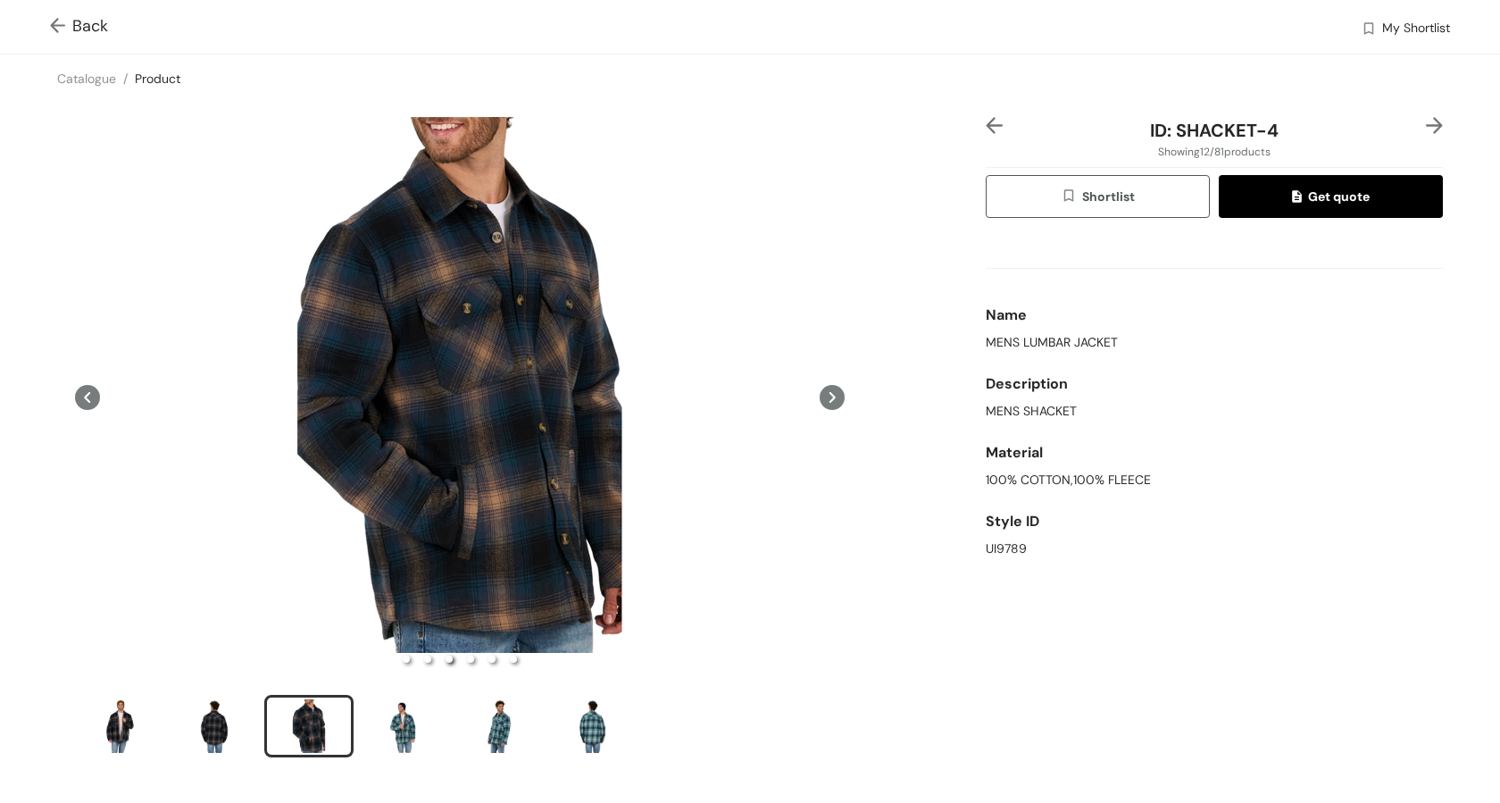
click at [834, 401] on icon at bounding box center [832, 397] width 25 height 25
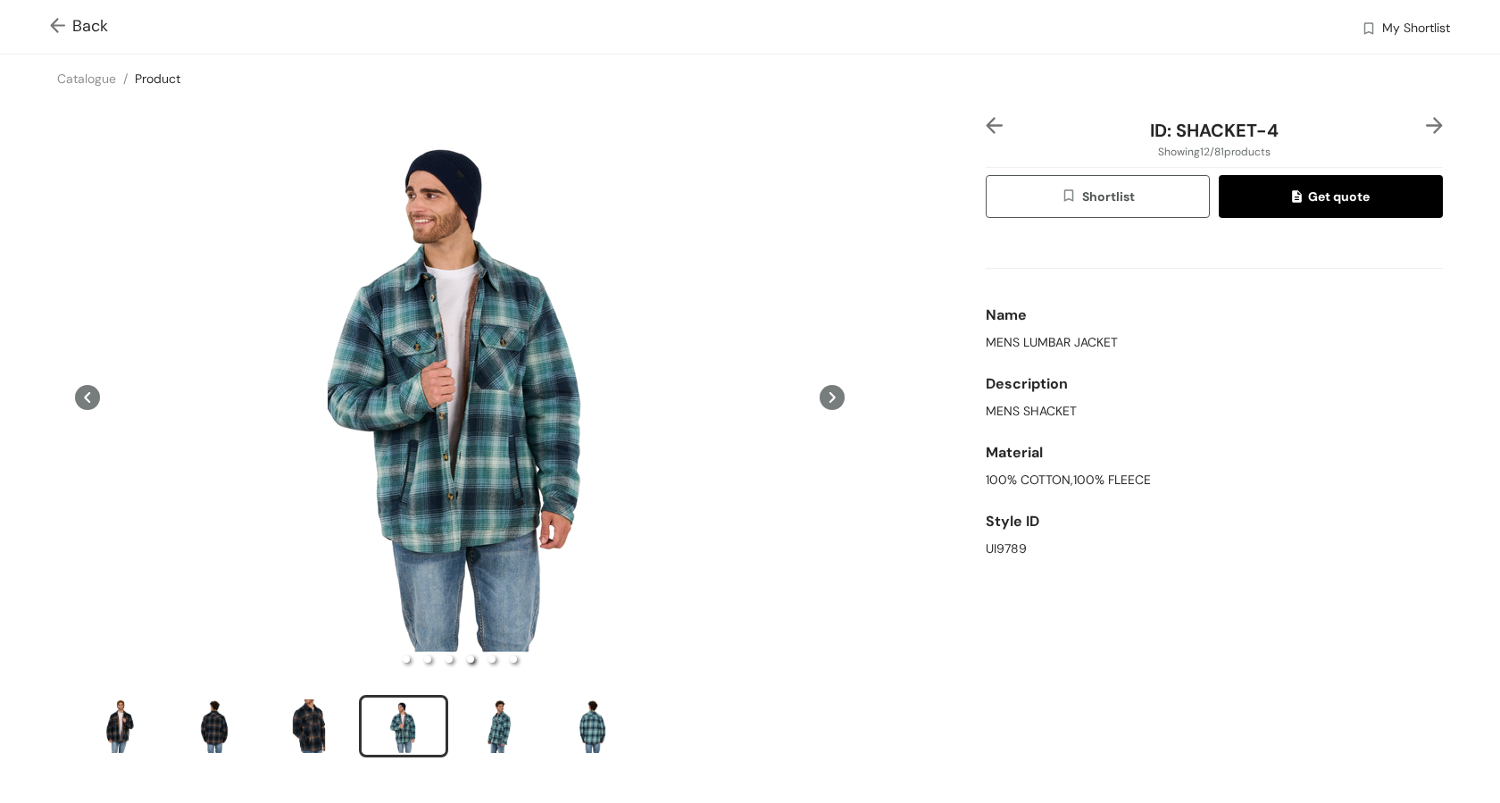
click at [833, 396] on icon at bounding box center [832, 397] width 6 height 11
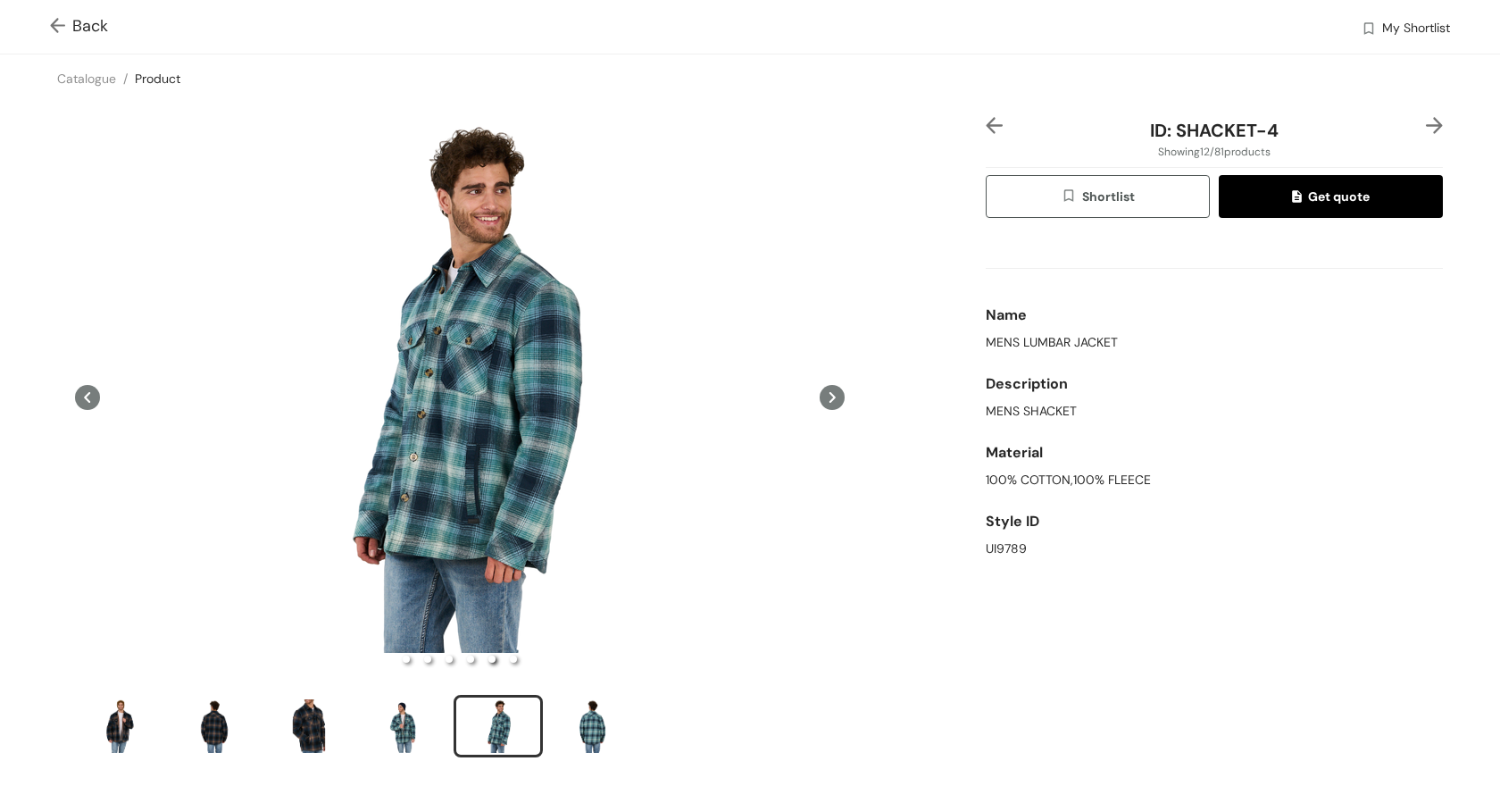
click at [833, 396] on icon at bounding box center [832, 397] width 6 height 11
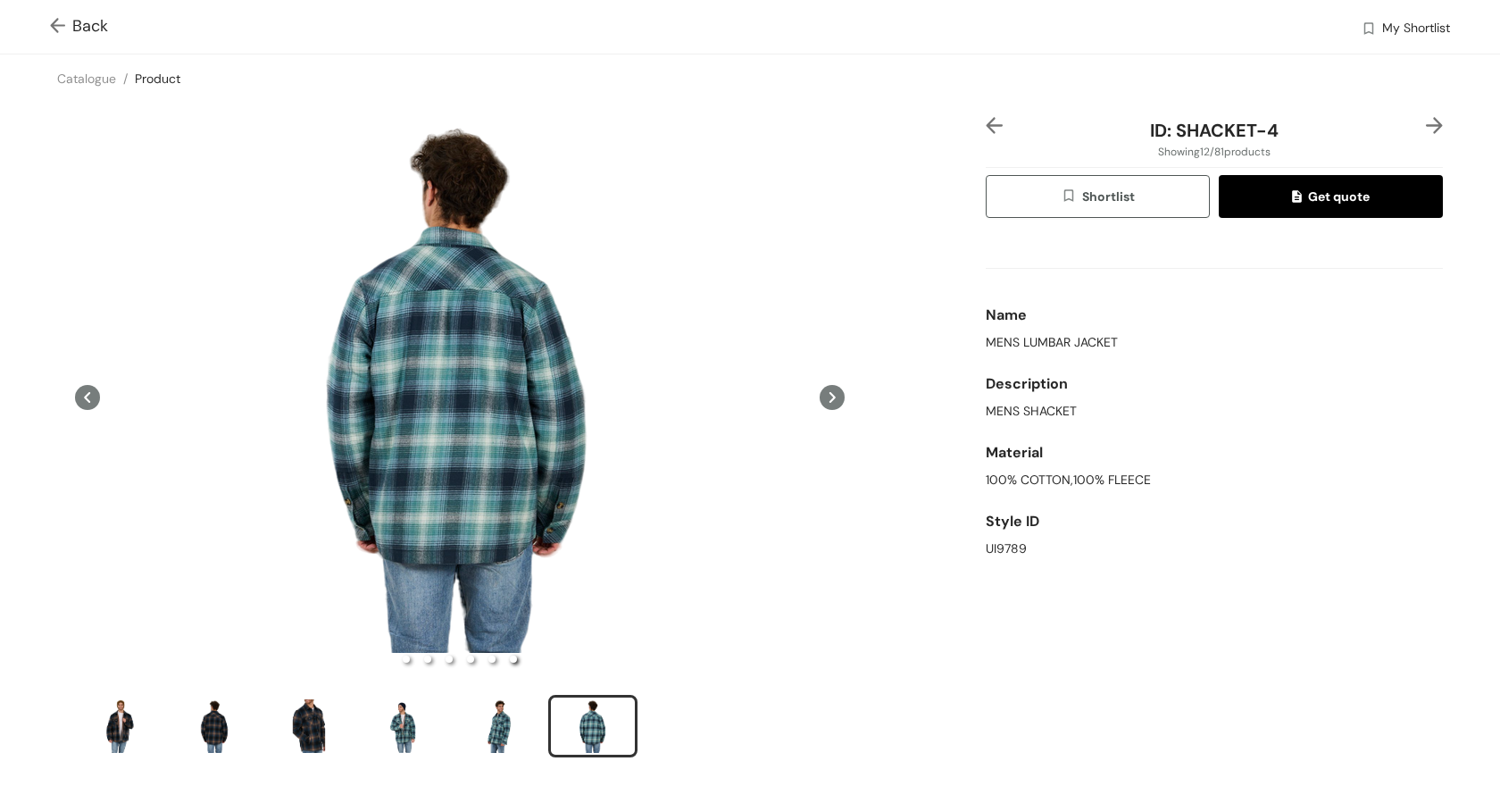
click at [833, 396] on icon at bounding box center [832, 397] width 6 height 11
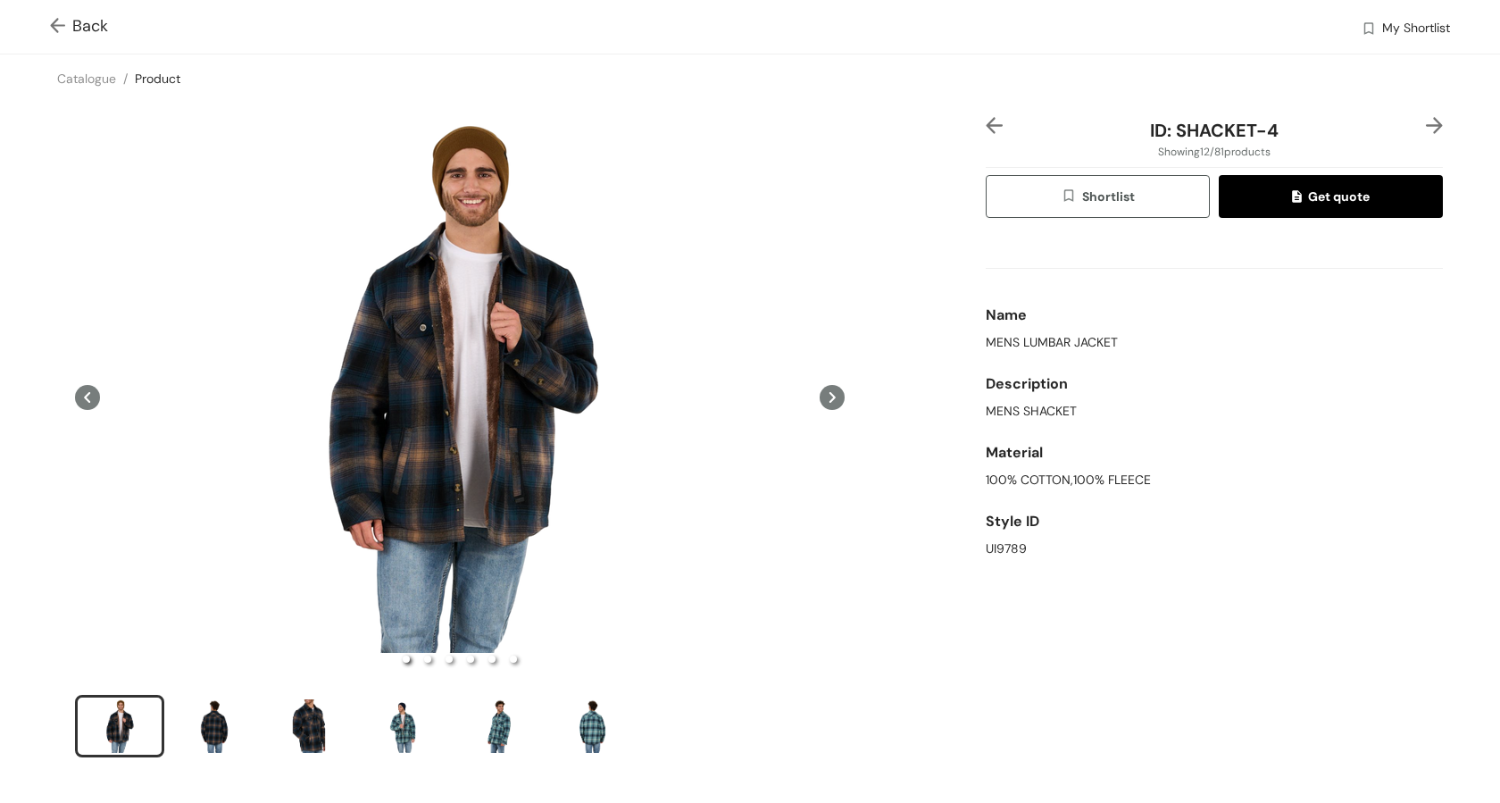
click at [79, 32] on span "Back" at bounding box center [79, 26] width 58 height 24
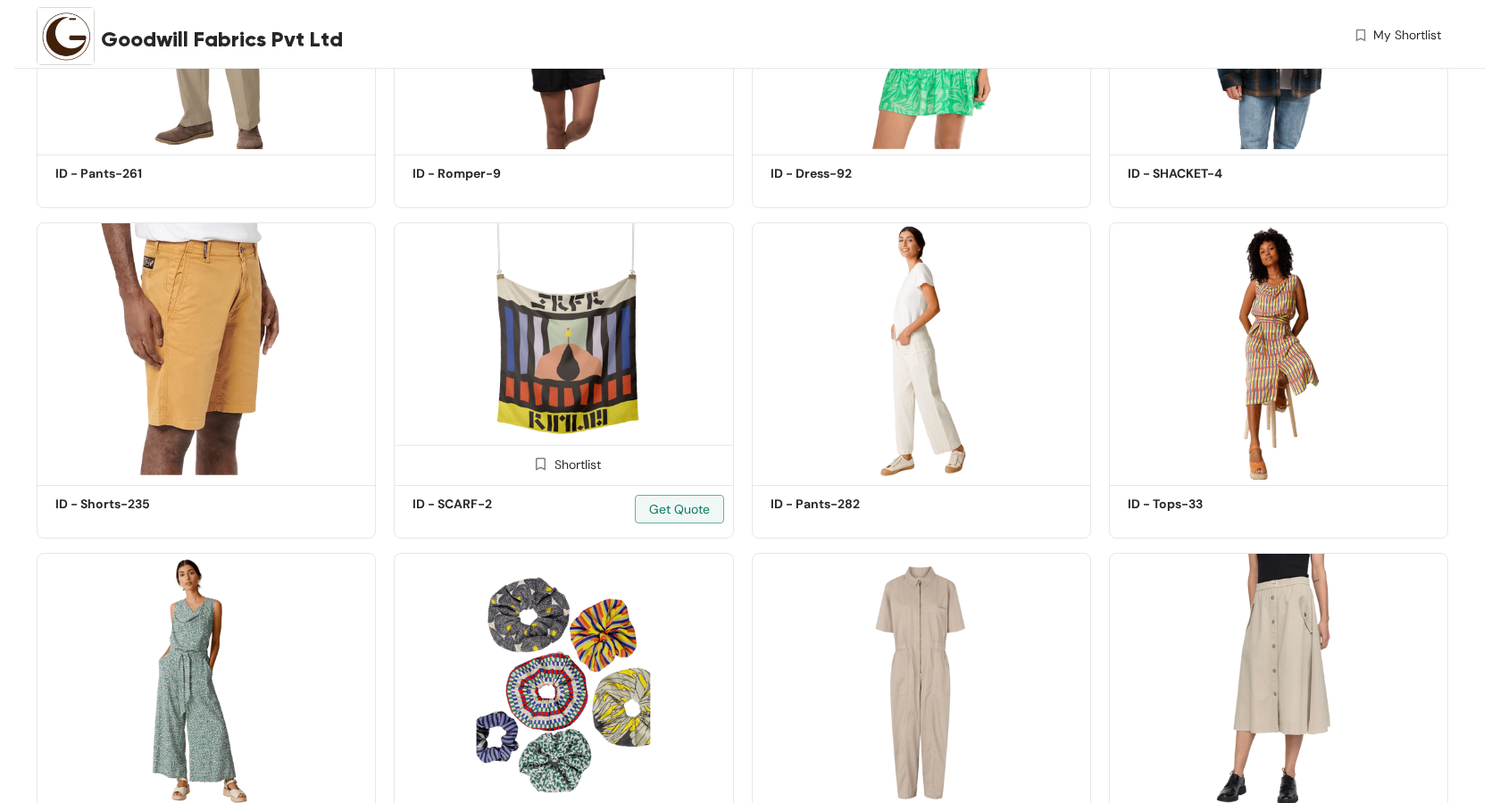
scroll to position [1312, 0]
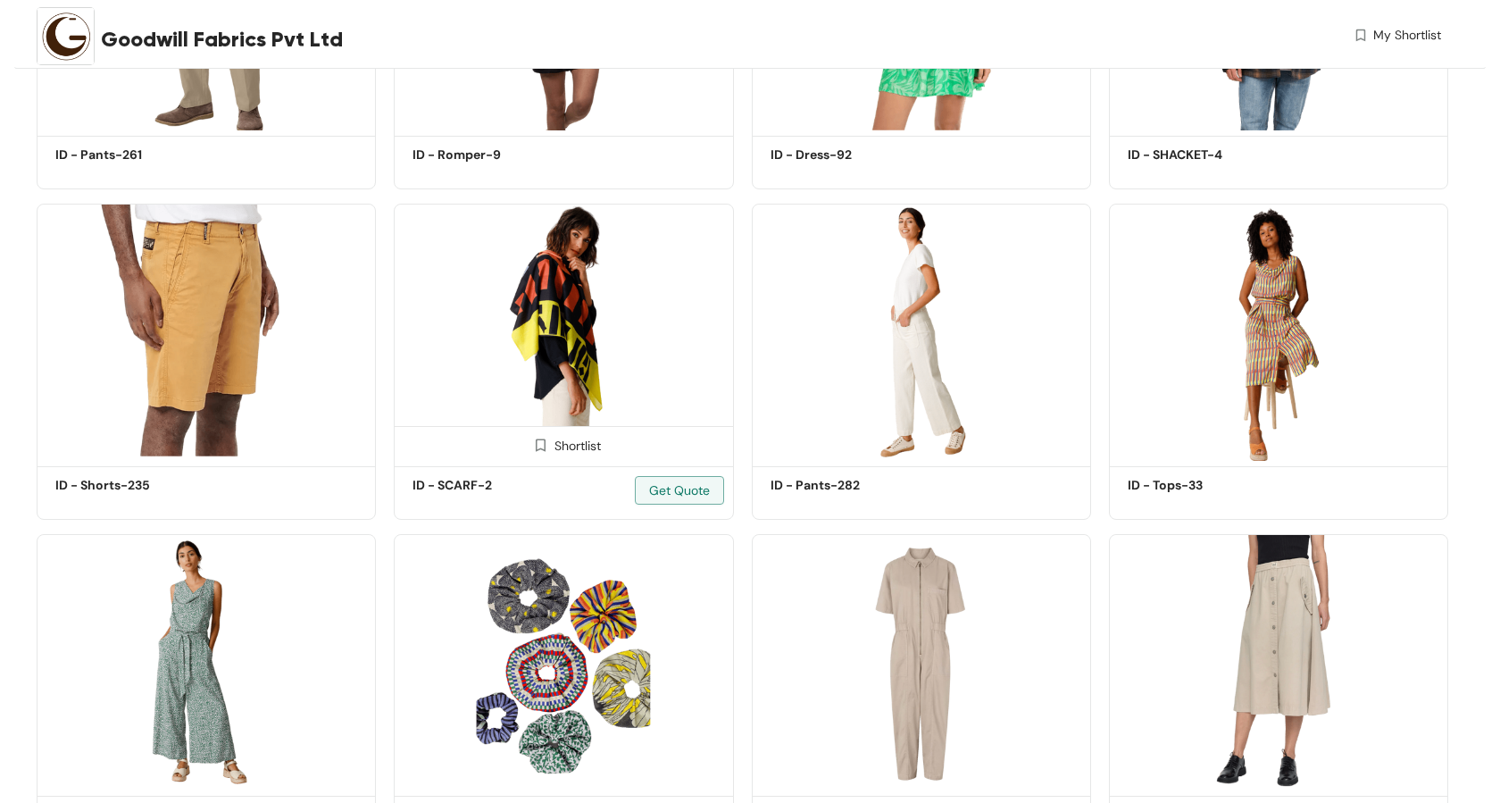
click at [641, 330] on img at bounding box center [563, 332] width 339 height 256
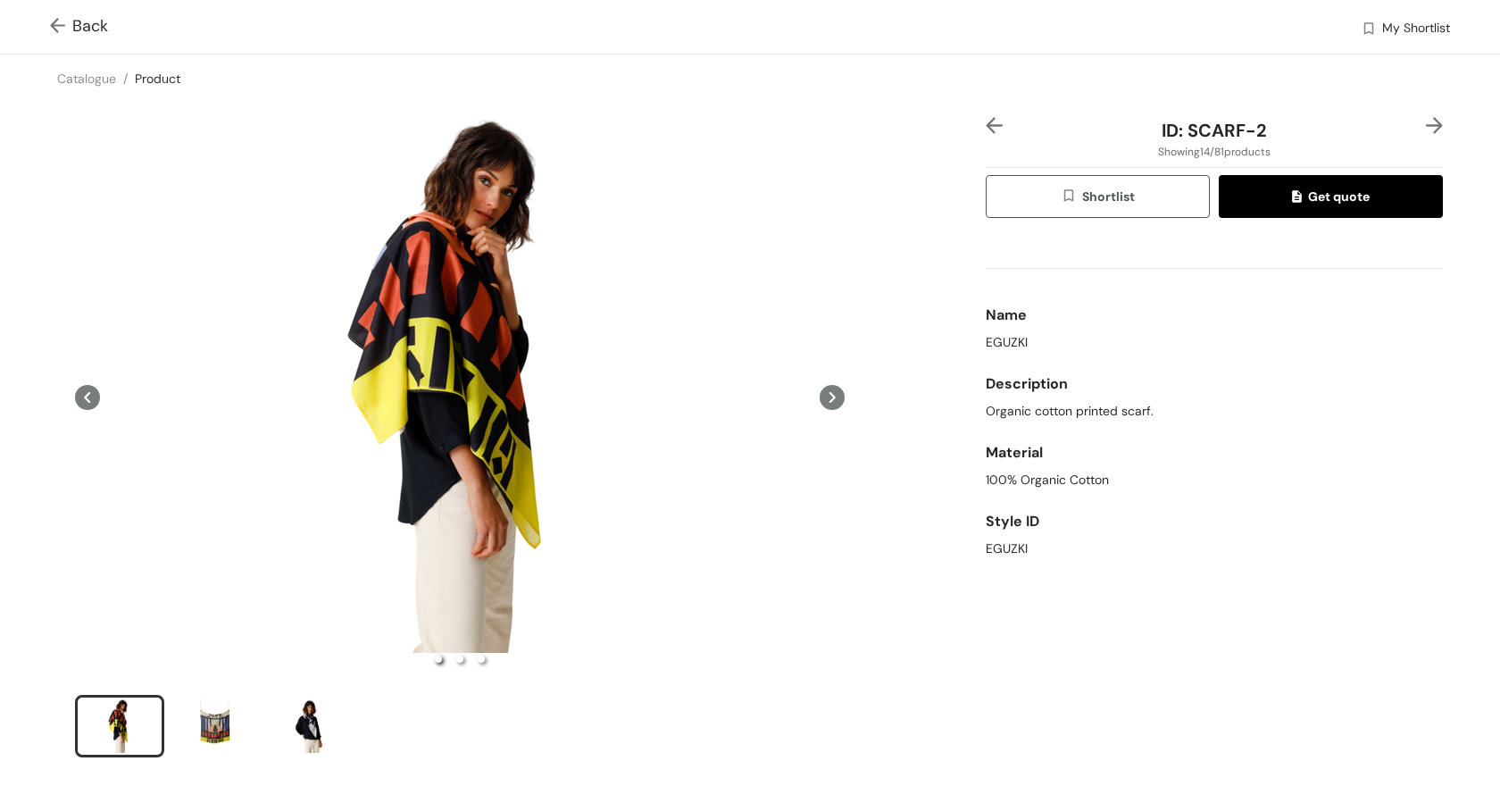
click at [830, 400] on icon at bounding box center [832, 397] width 25 height 25
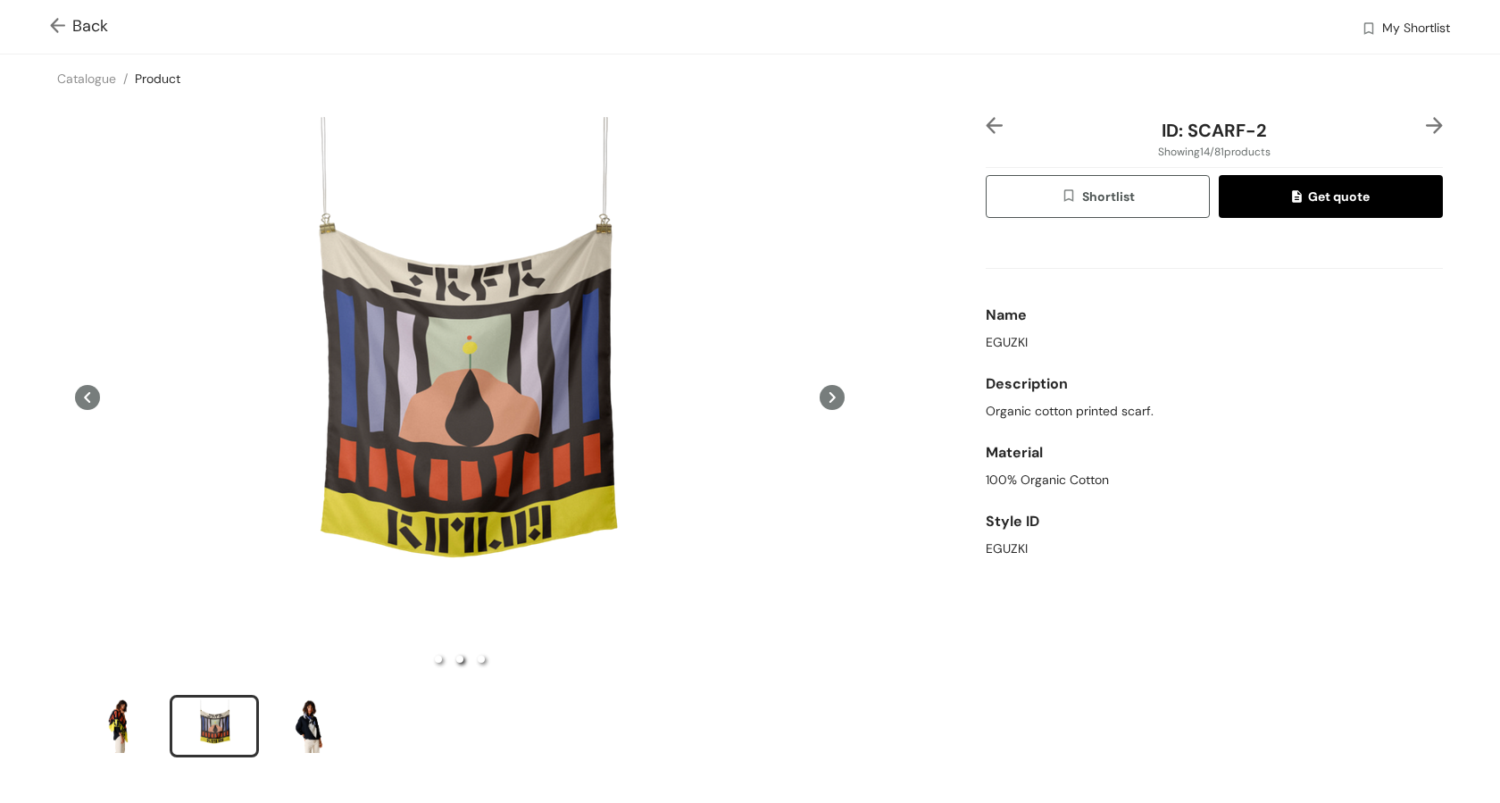
click at [830, 398] on icon at bounding box center [832, 397] width 25 height 25
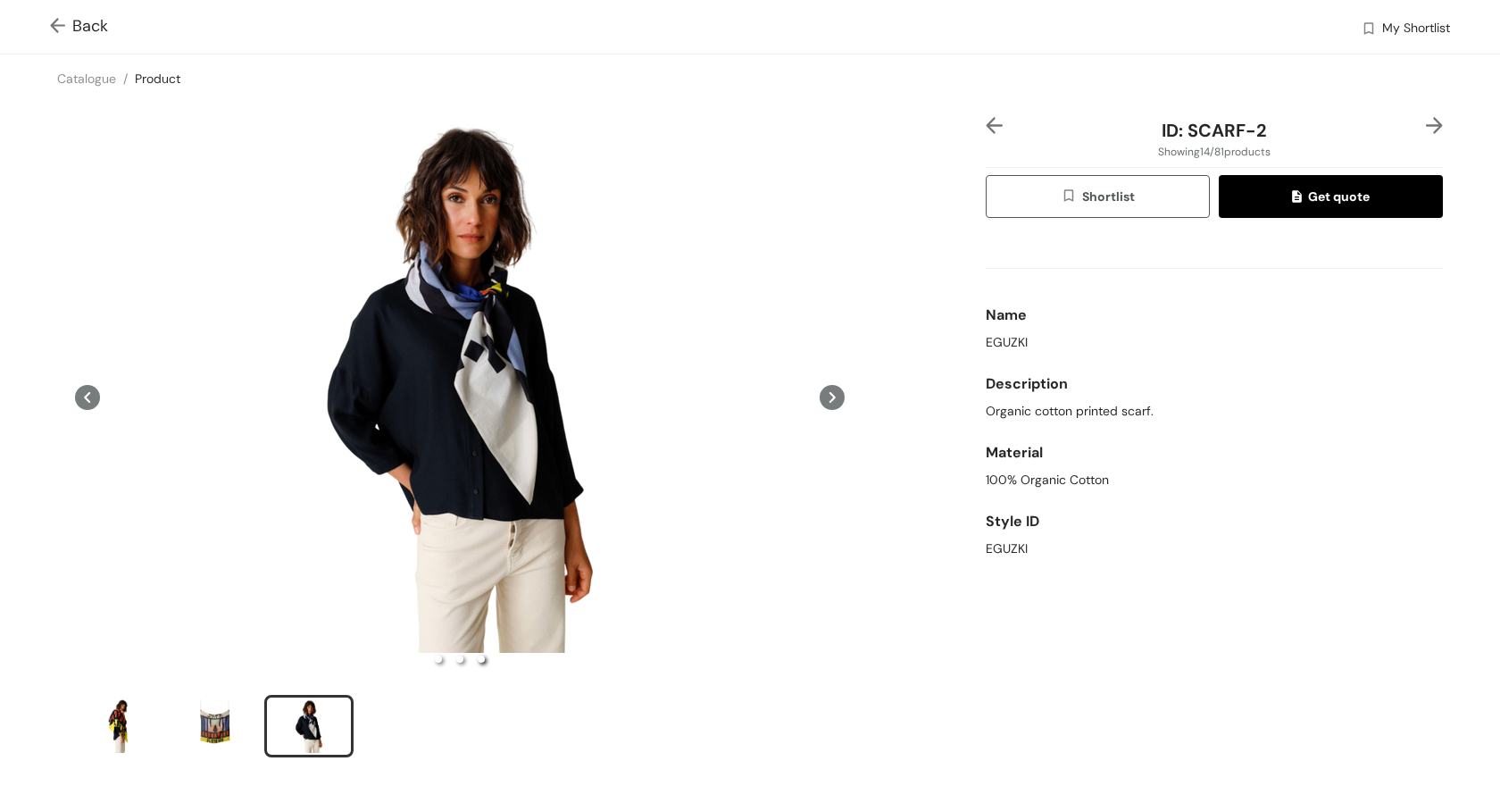
click at [830, 398] on icon at bounding box center [832, 397] width 25 height 25
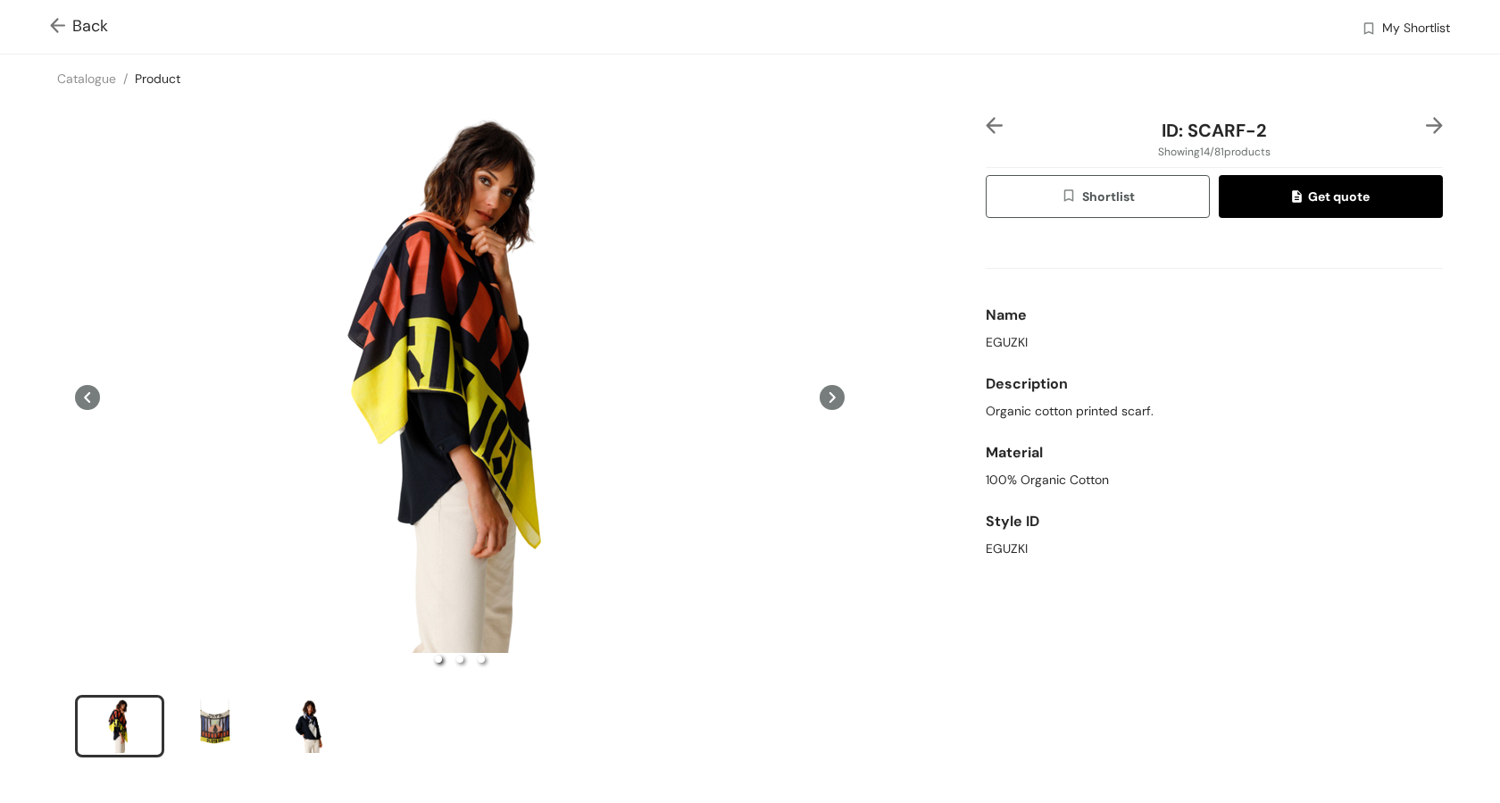
click at [830, 399] on icon at bounding box center [832, 397] width 25 height 25
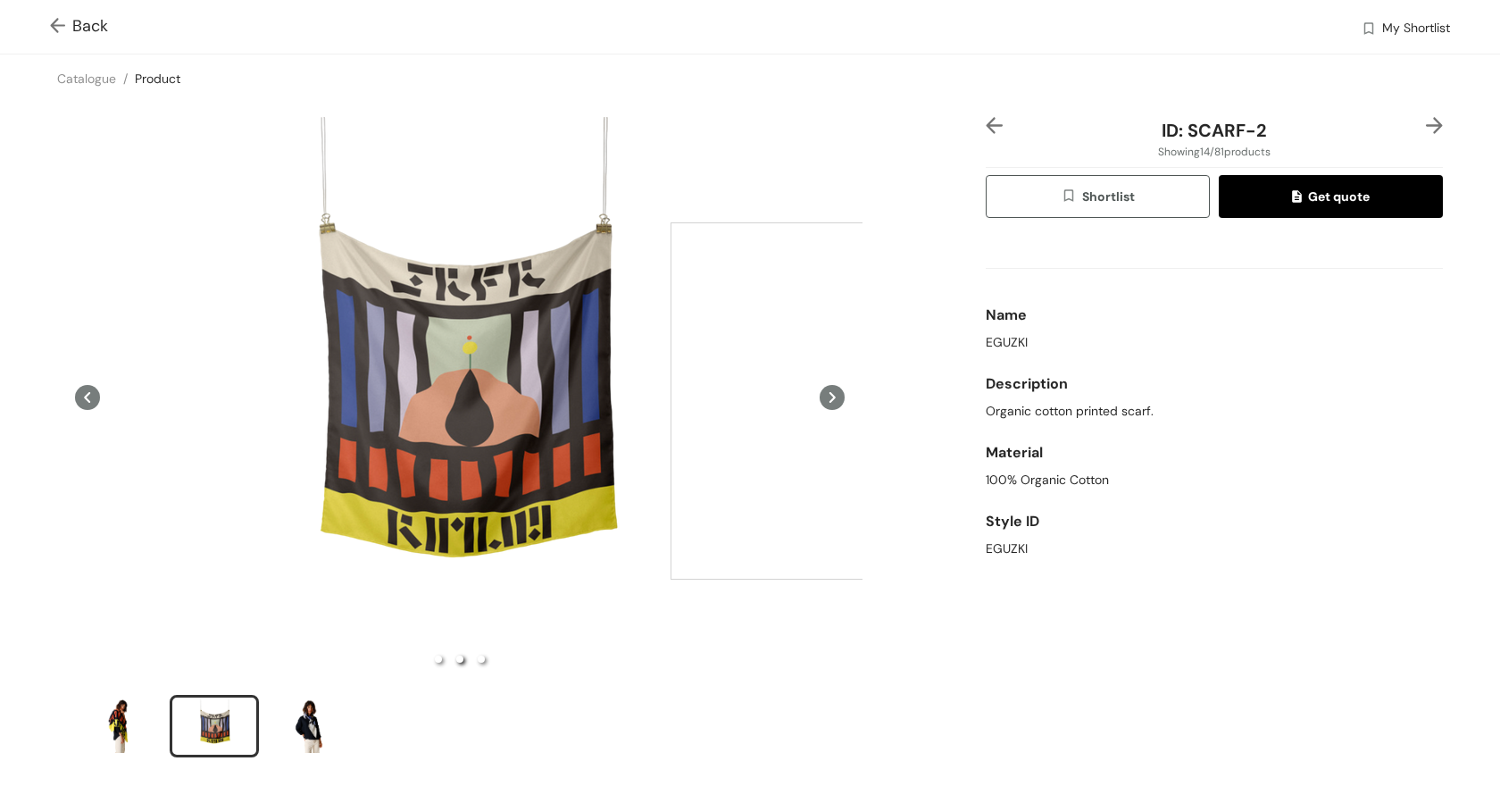
scroll to position [1, 0]
